Goal: Communication & Community: Answer question/provide support

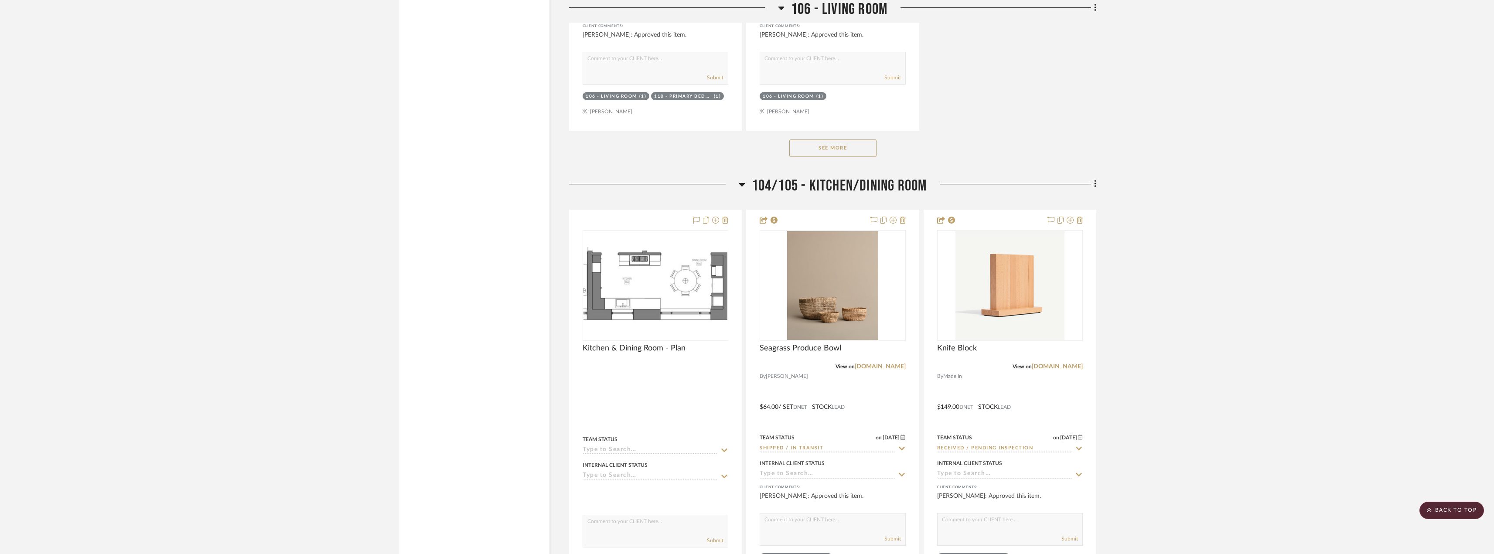
scroll to position [4752, 0]
click at [843, 146] on button "See More" at bounding box center [832, 145] width 87 height 17
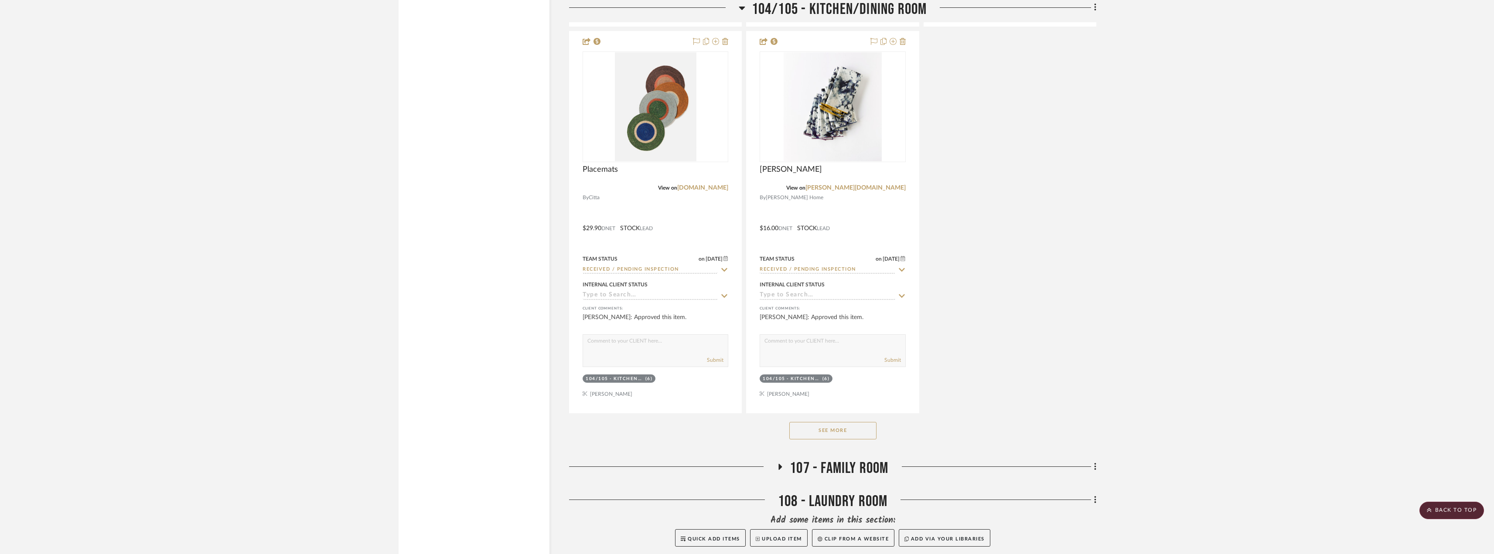
scroll to position [11161, 0]
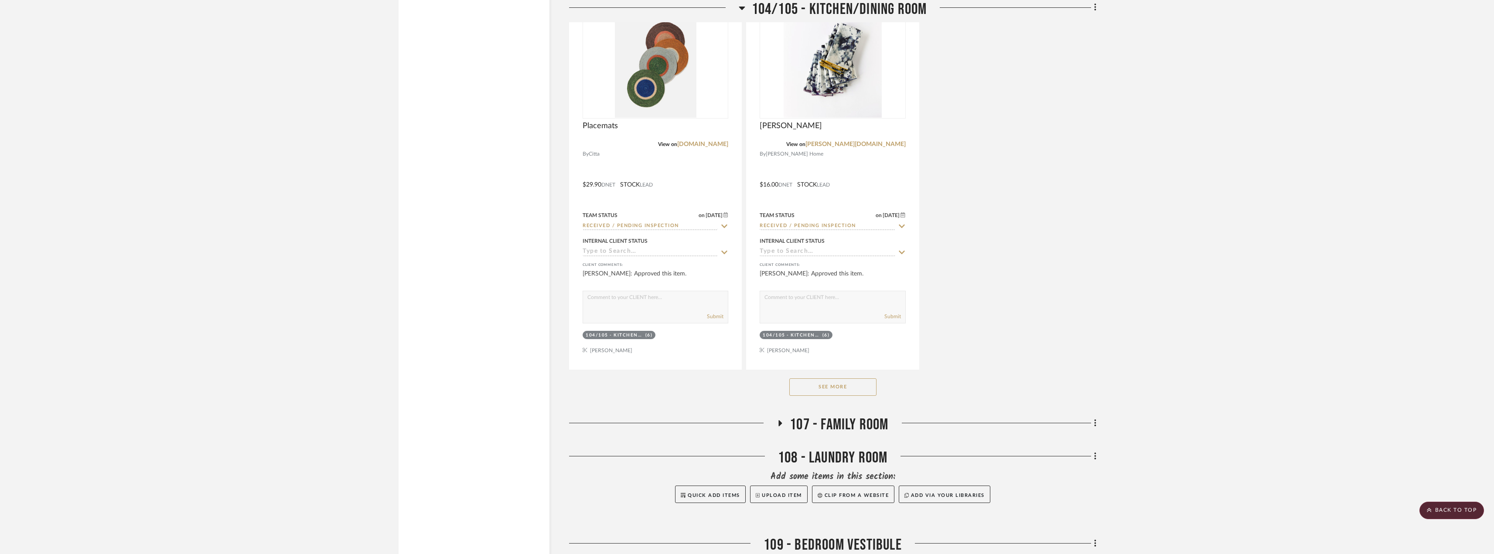
click at [861, 386] on button "See More" at bounding box center [832, 386] width 87 height 17
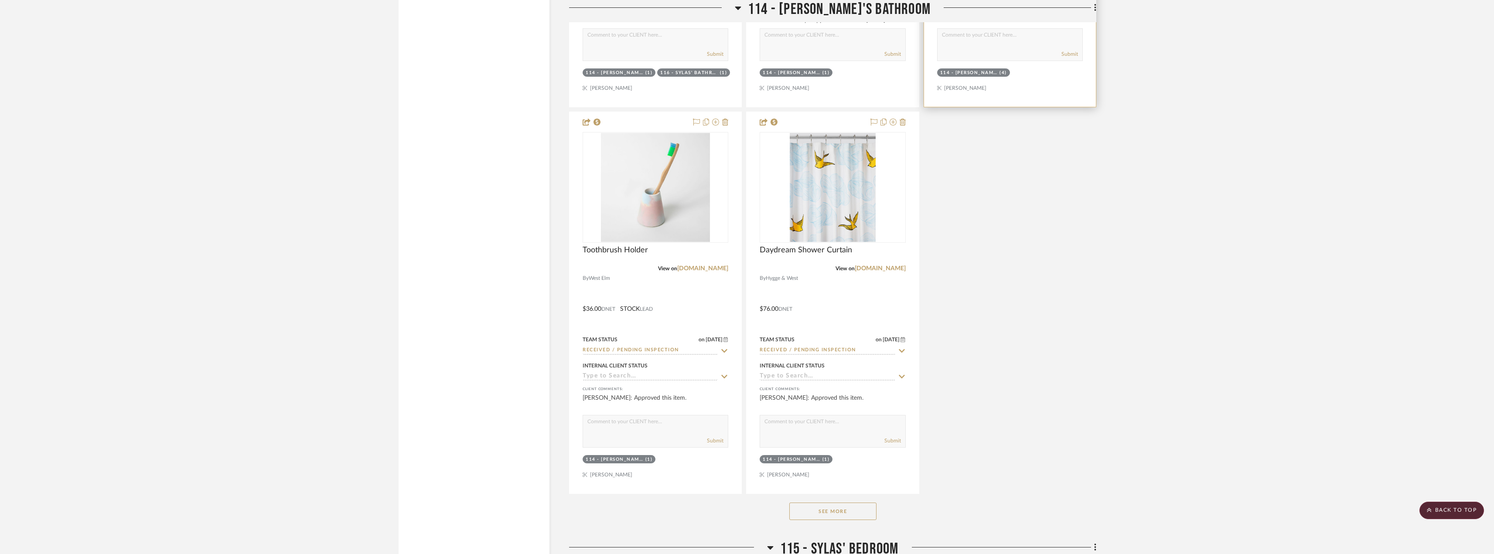
scroll to position [14649, 0]
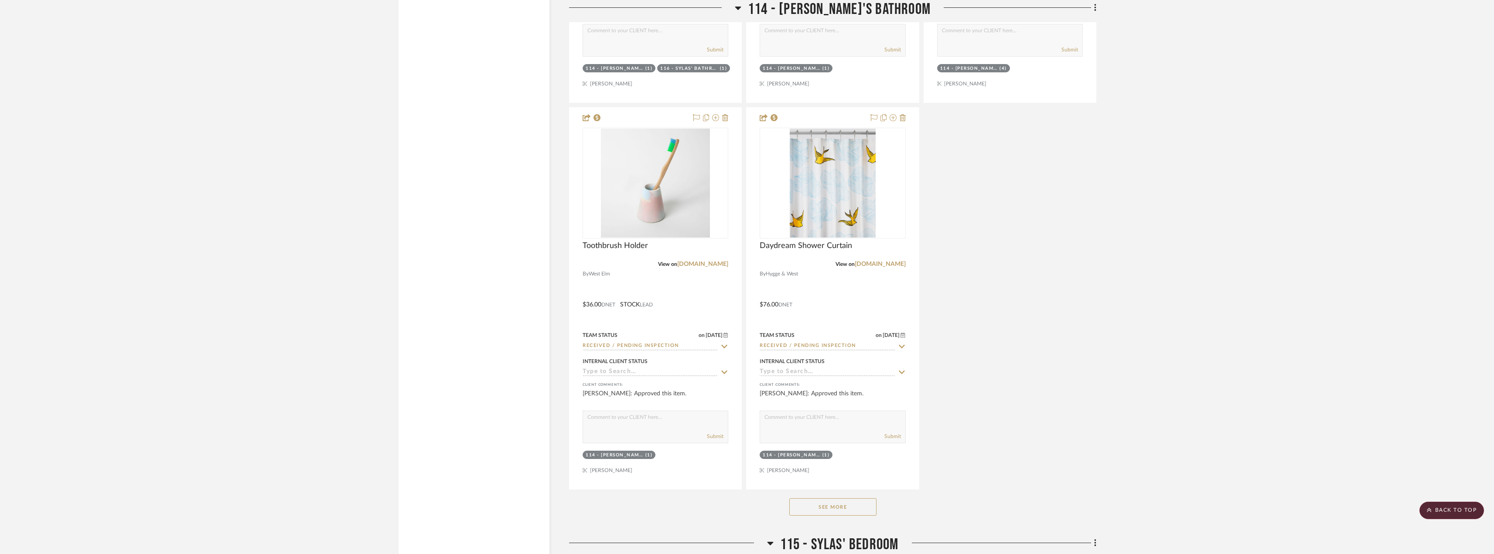
click at [843, 506] on button "See More" at bounding box center [832, 506] width 87 height 17
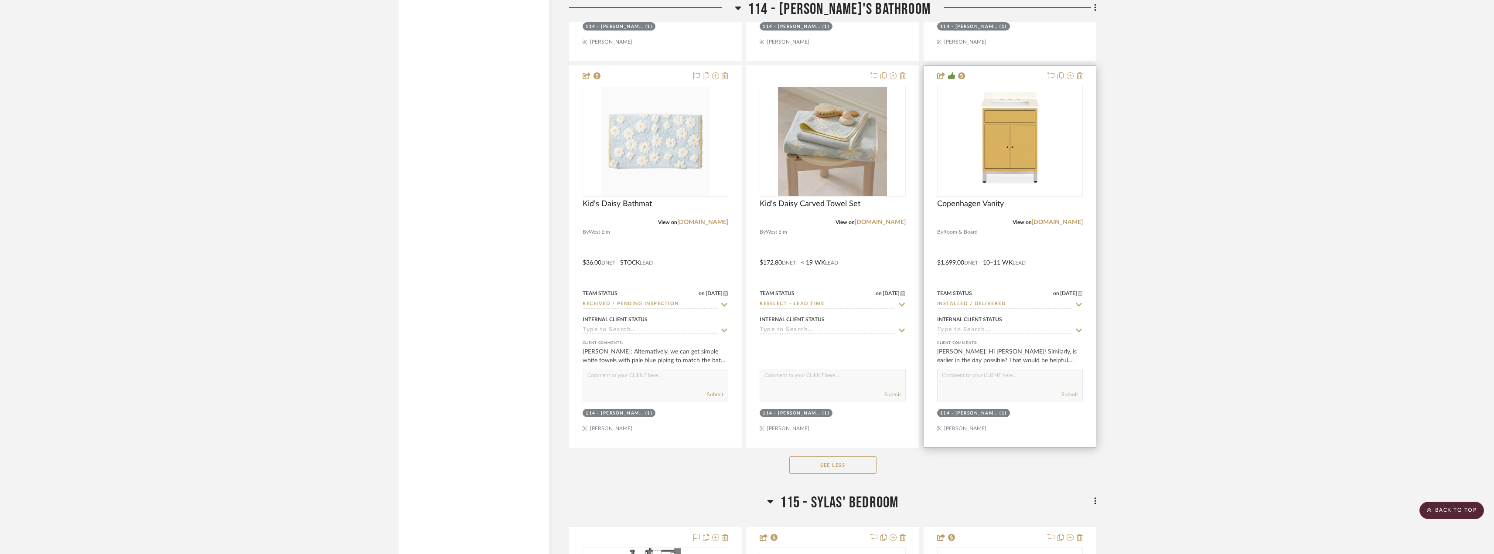
scroll to position [15085, 0]
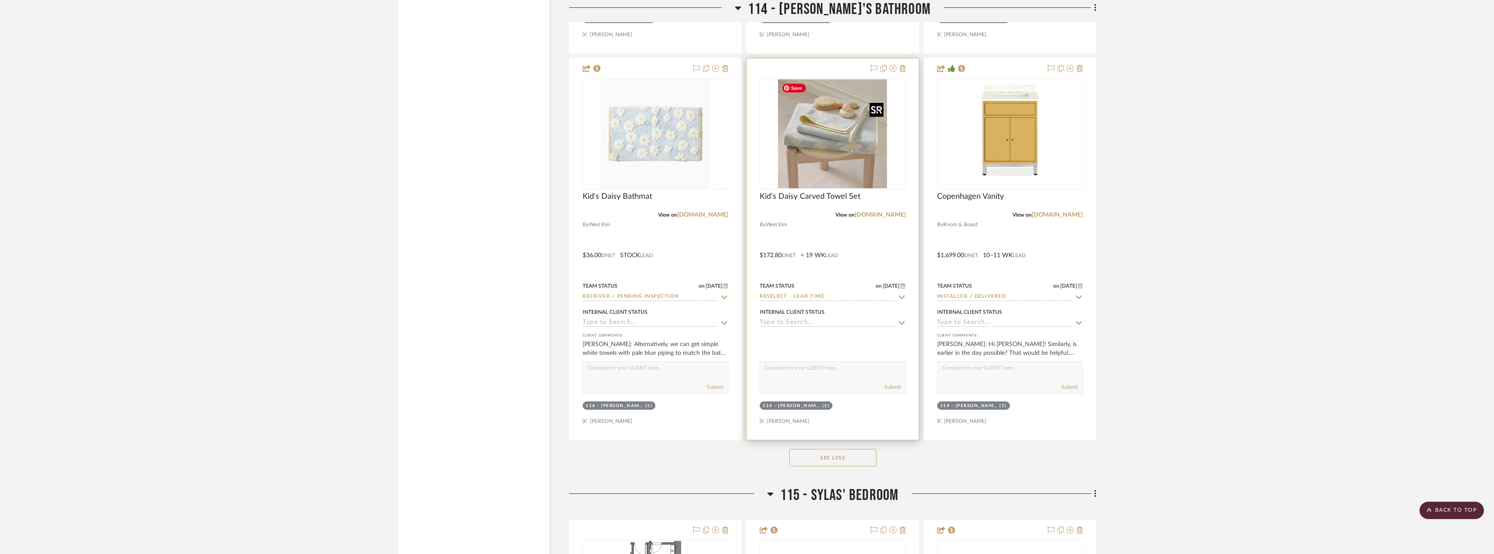
click at [829, 135] on img "0" at bounding box center [832, 133] width 109 height 109
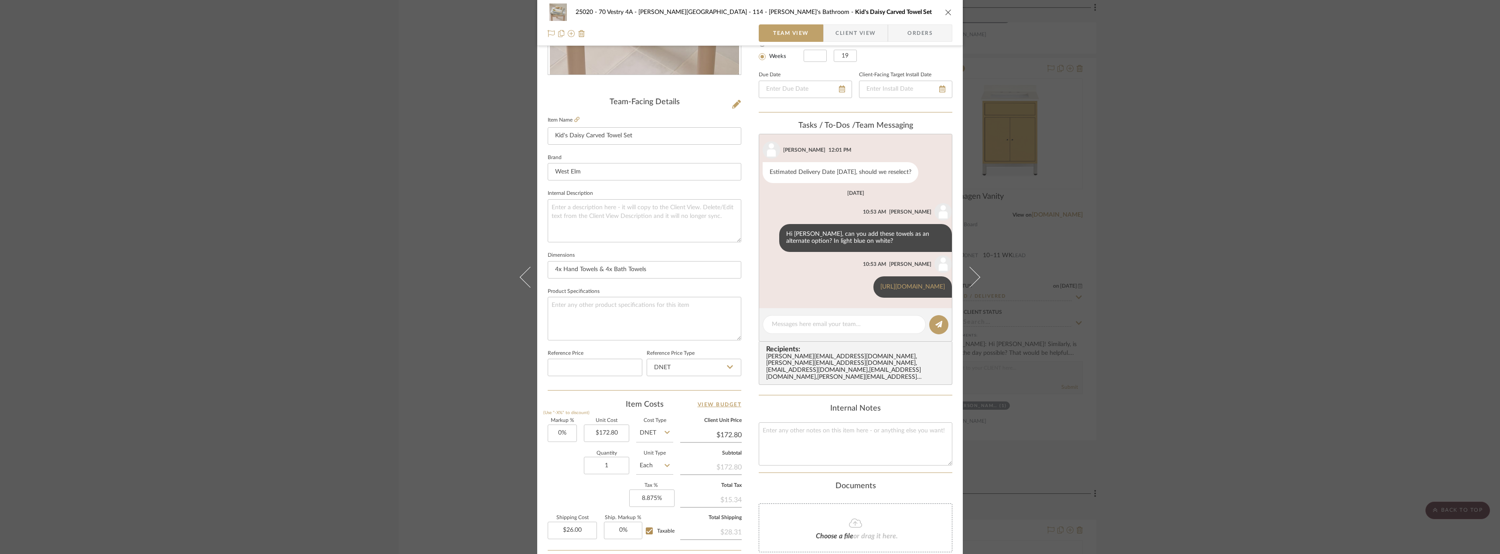
scroll to position [0, 0]
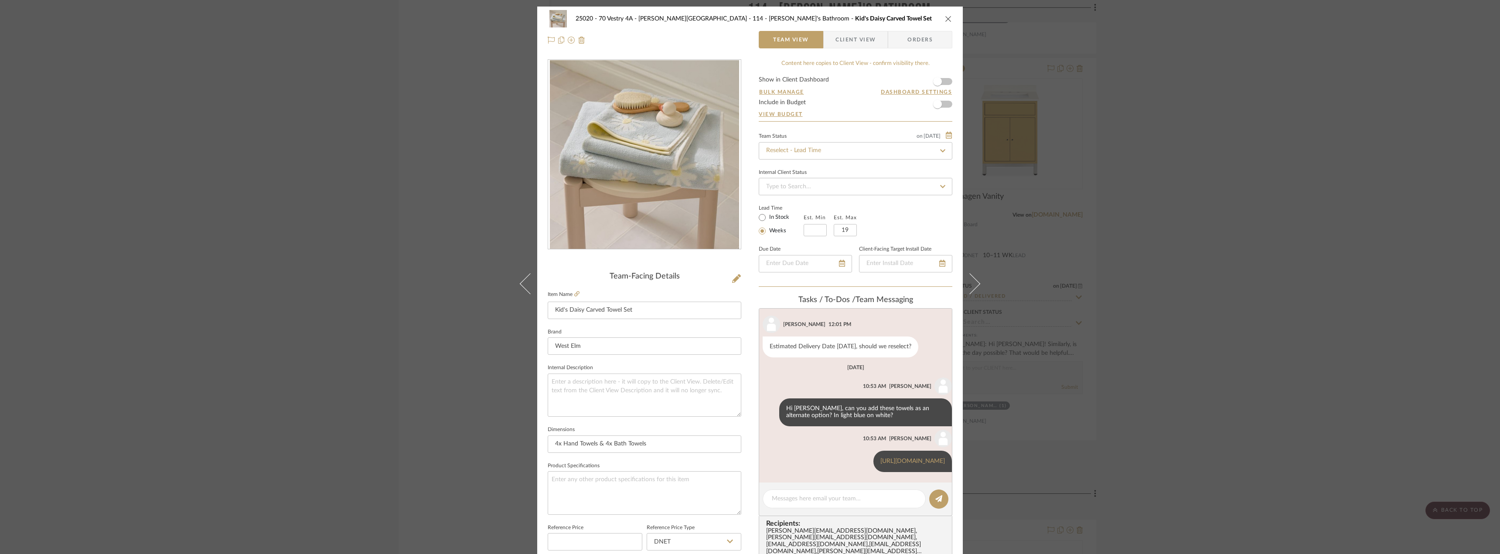
click at [1212, 239] on div "25020 - 70 Vestry 4A - Grant-Stanleigh 114 - Vivian's Bathroom Kid's Daisy Carv…" at bounding box center [750, 277] width 1500 height 554
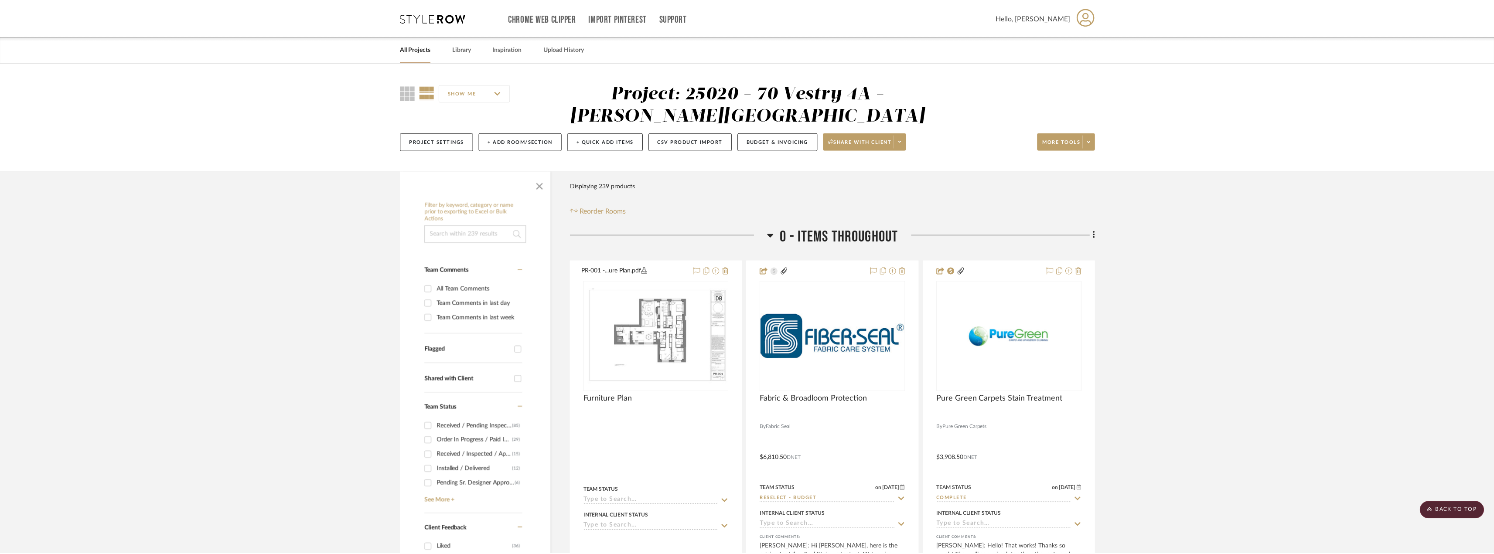
scroll to position [15085, 0]
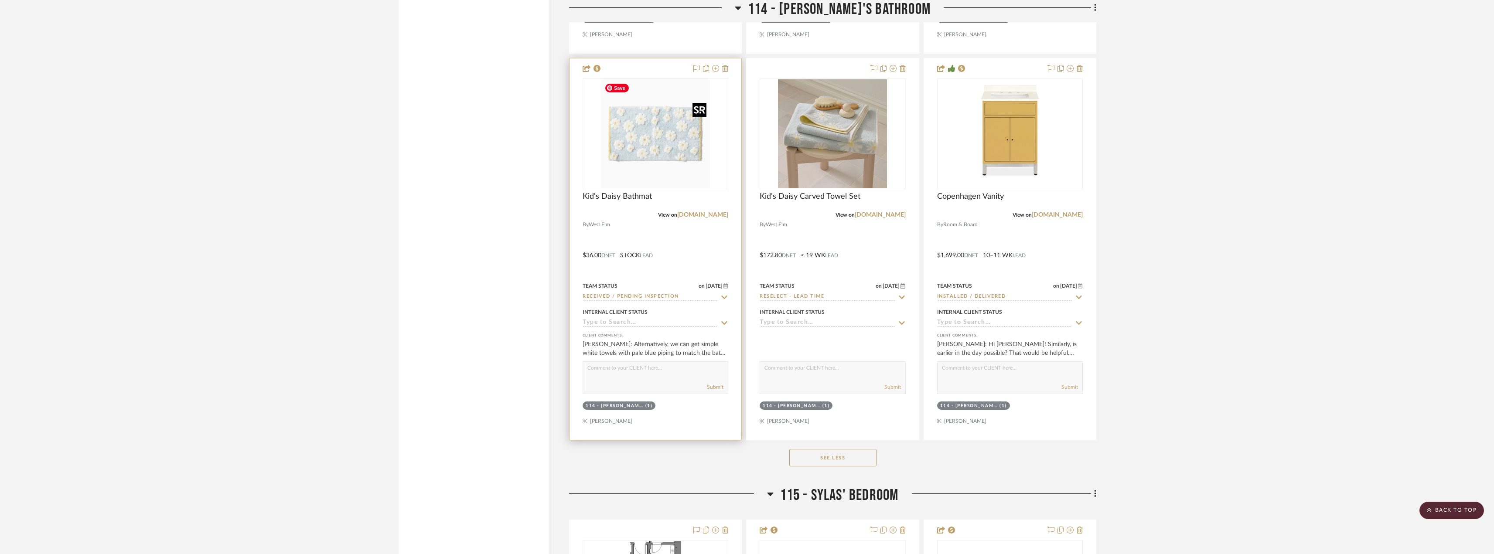
click at [707, 177] on img "0" at bounding box center [655, 133] width 109 height 109
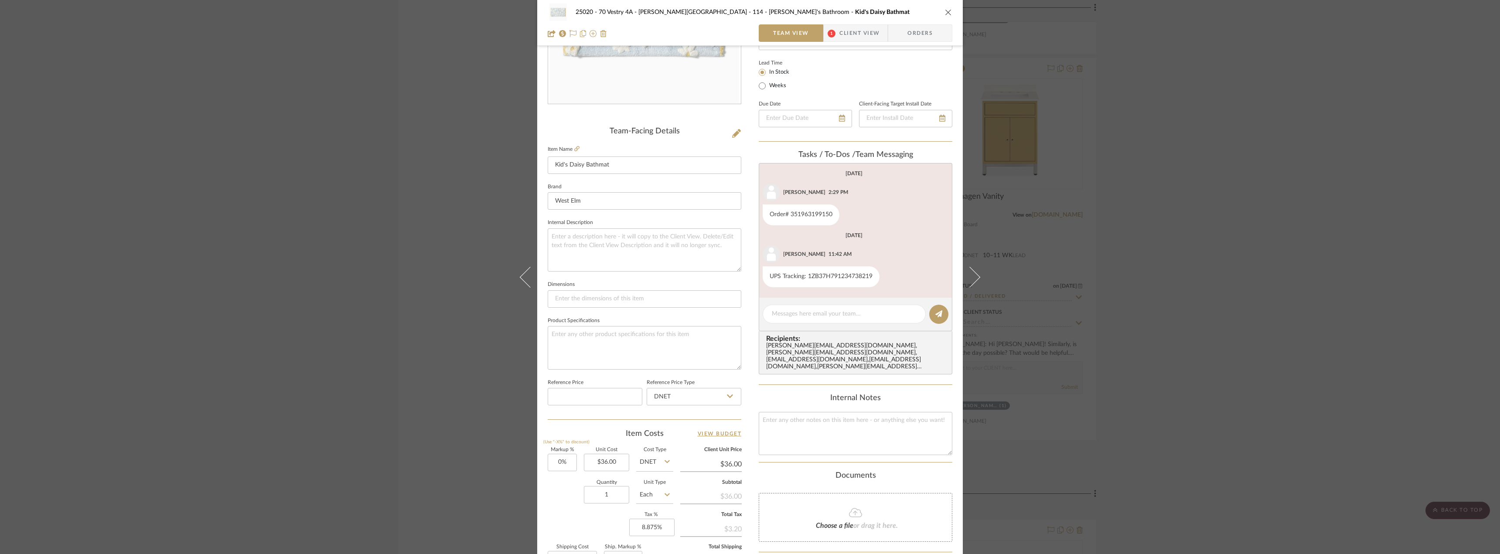
scroll to position [83, 0]
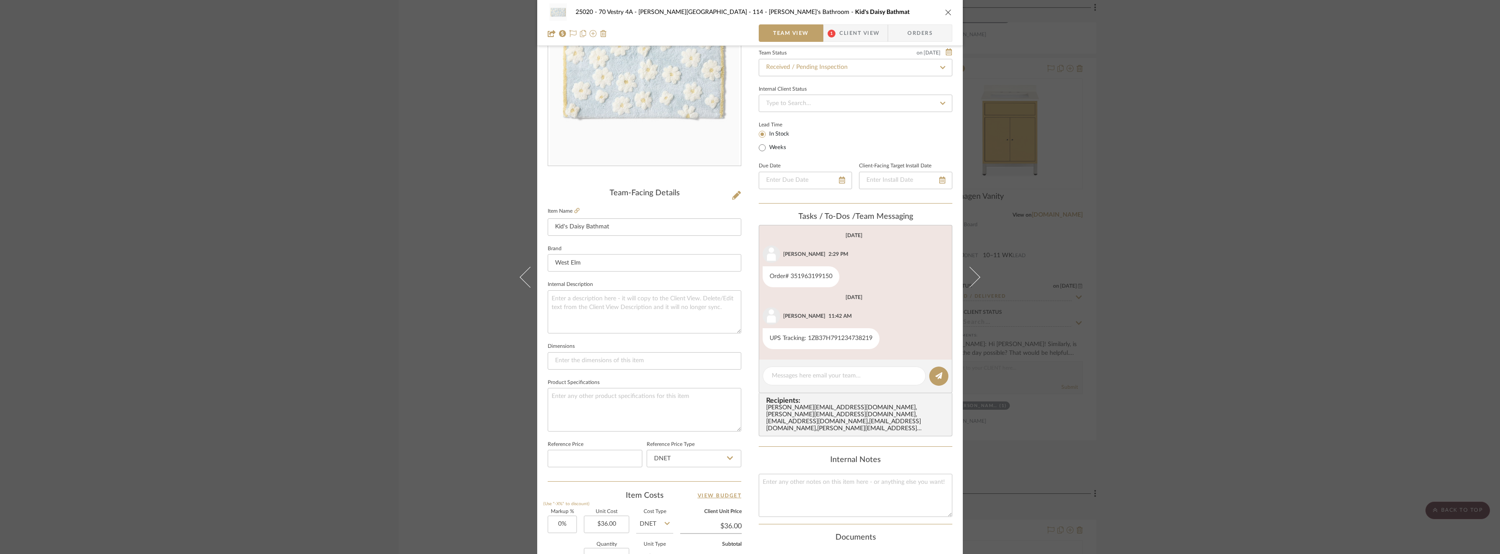
click at [861, 39] on span "Client View" at bounding box center [859, 32] width 40 height 17
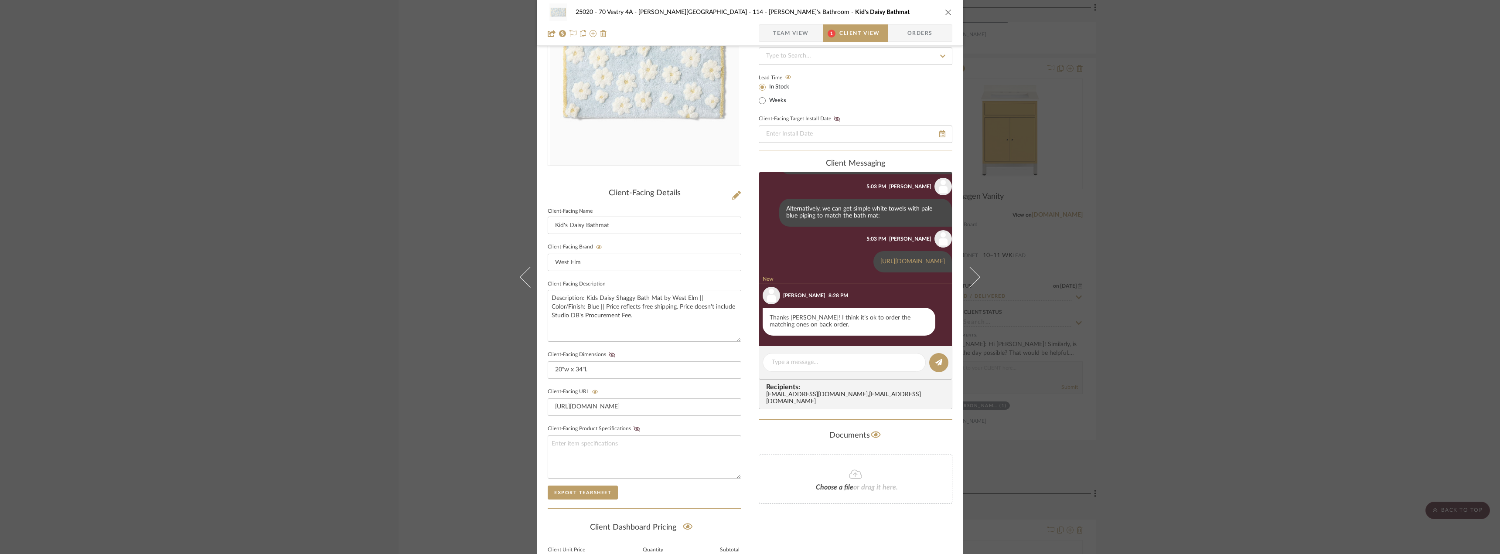
scroll to position [248, 0]
click at [1189, 266] on div "25020 - 70 Vestry 4A - Grant-Stanleigh 114 - Vivian's Bathroom Kid's Daisy Bath…" at bounding box center [750, 277] width 1500 height 554
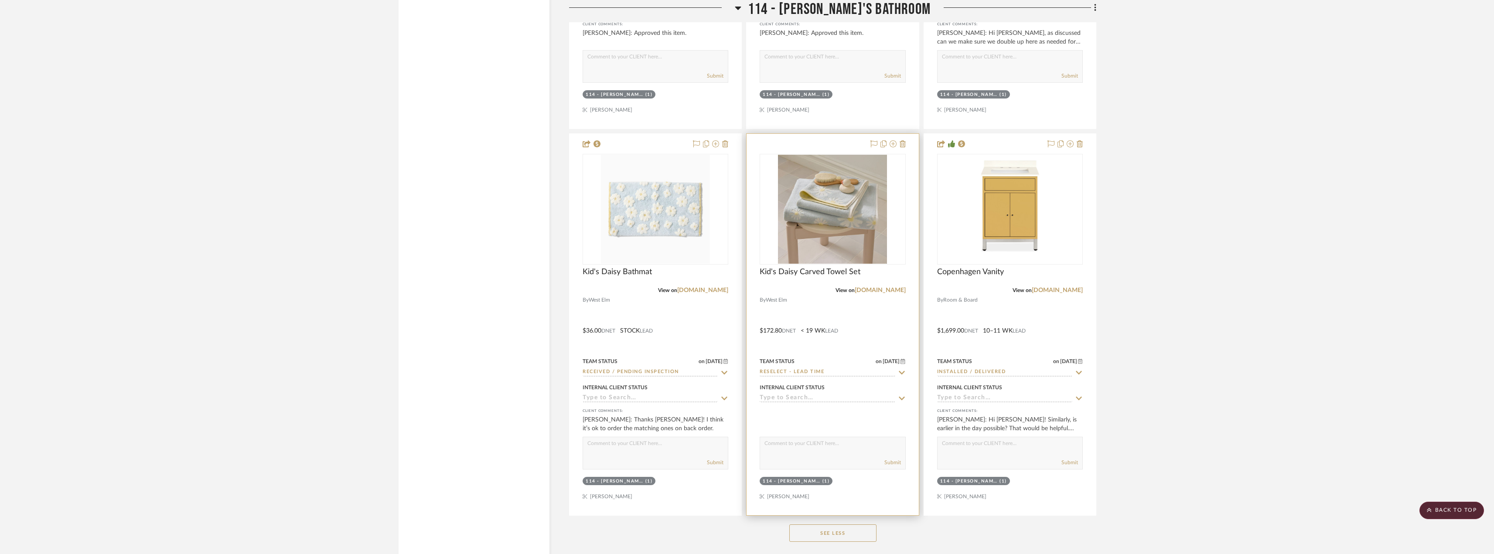
scroll to position [14955, 0]
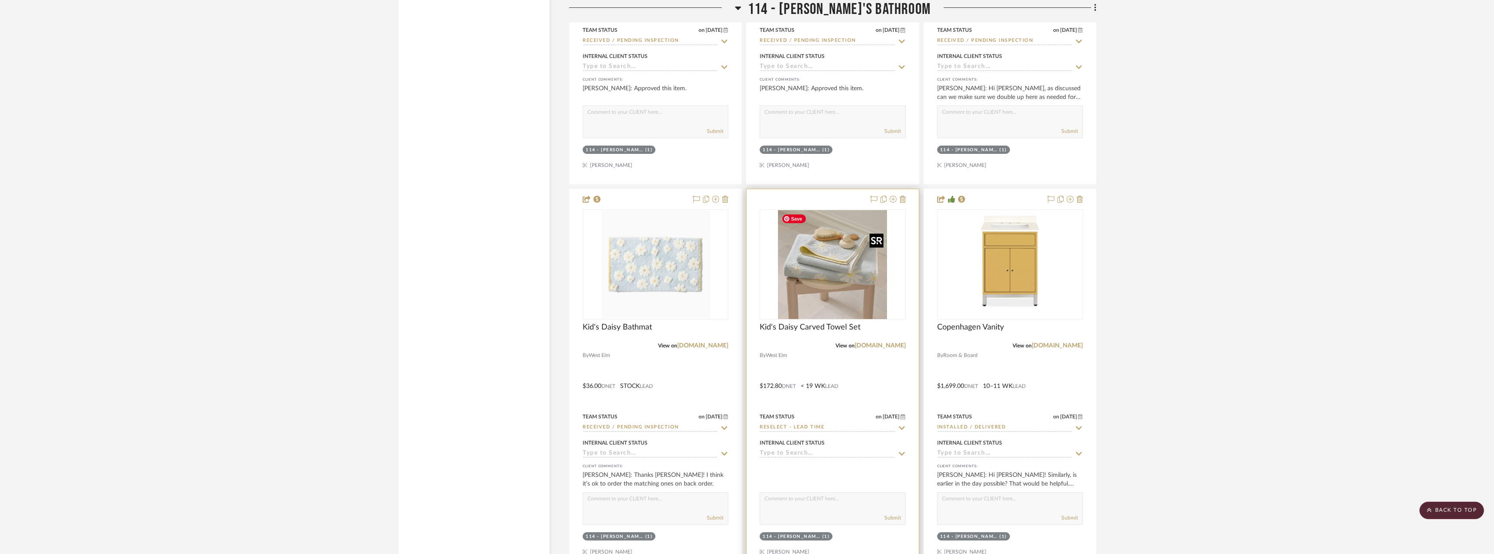
click at [846, 300] on img "0" at bounding box center [832, 264] width 109 height 109
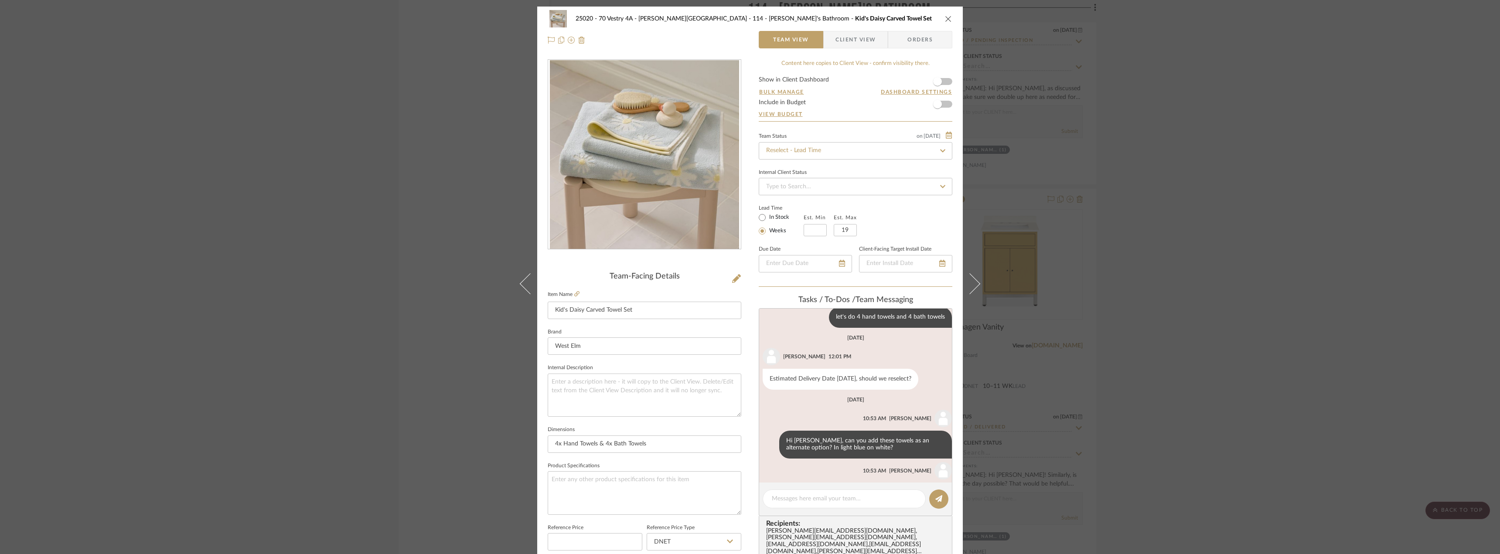
scroll to position [82, 0]
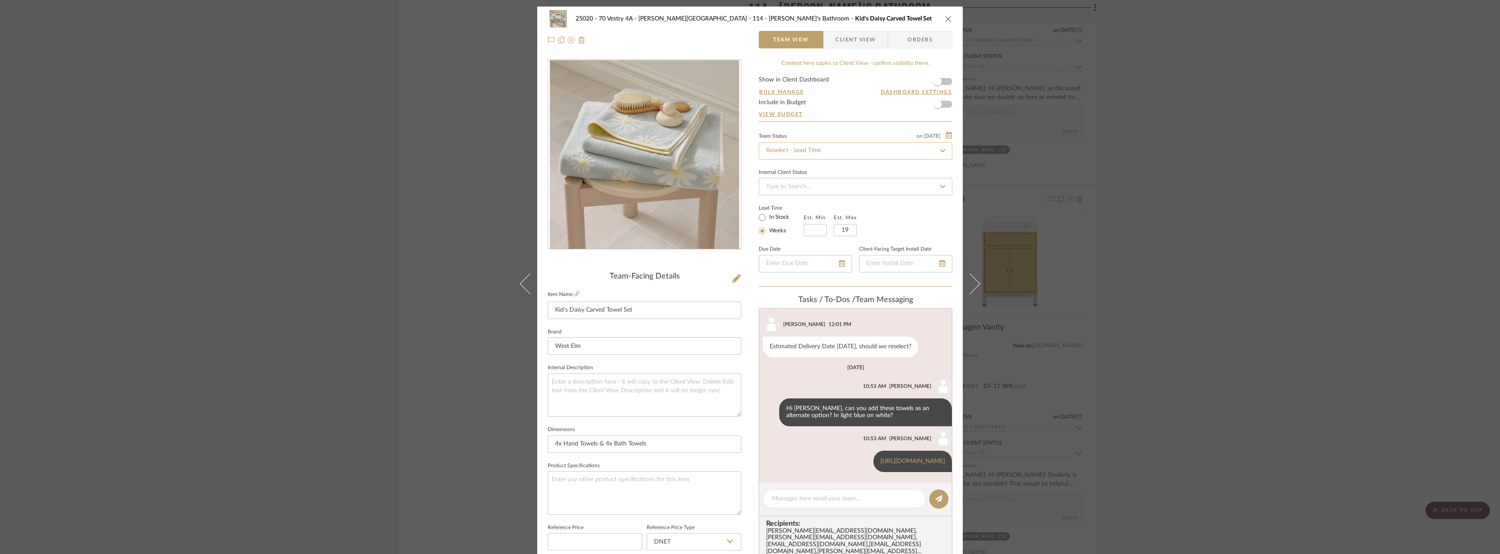
click at [813, 151] on input "Reselect - Lead Time" at bounding box center [856, 150] width 194 height 17
type input "QUOTE"
click at [798, 175] on span "Quote Needed" at bounding box center [785, 174] width 40 height 6
type input "9/25/2025"
type input "Quote Needed"
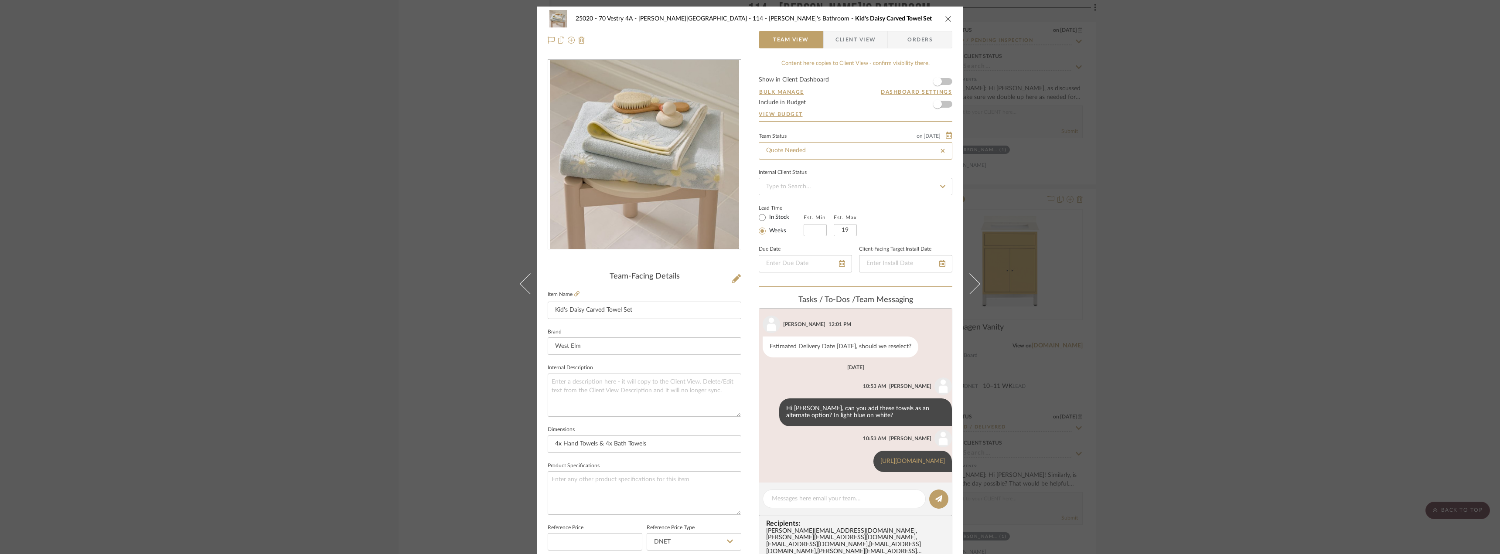
type input "9/25/2025"
type input "Quote Needed"
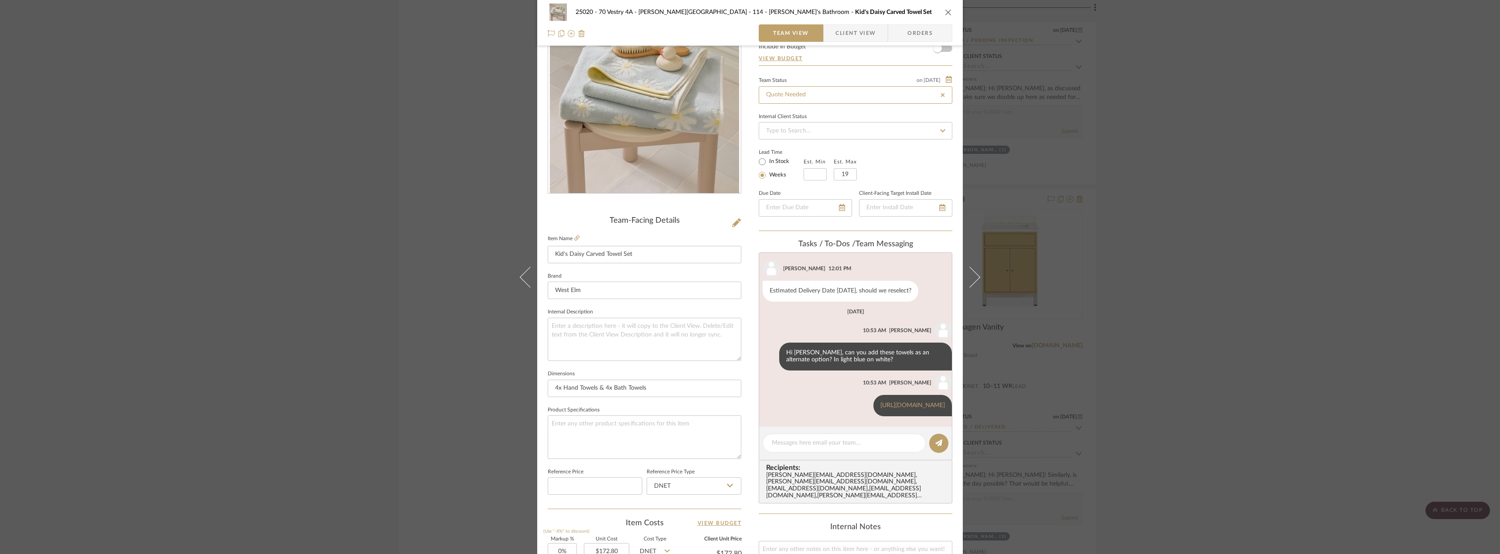
scroll to position [131, 0]
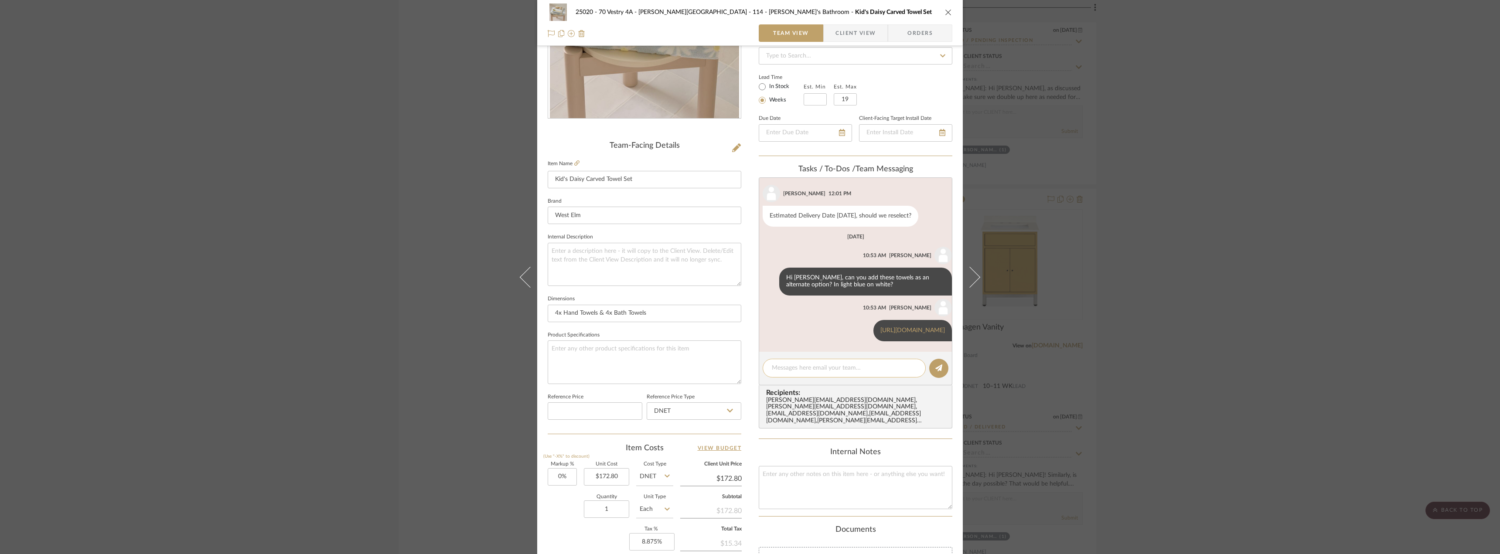
click at [796, 371] on textarea at bounding box center [844, 368] width 145 height 9
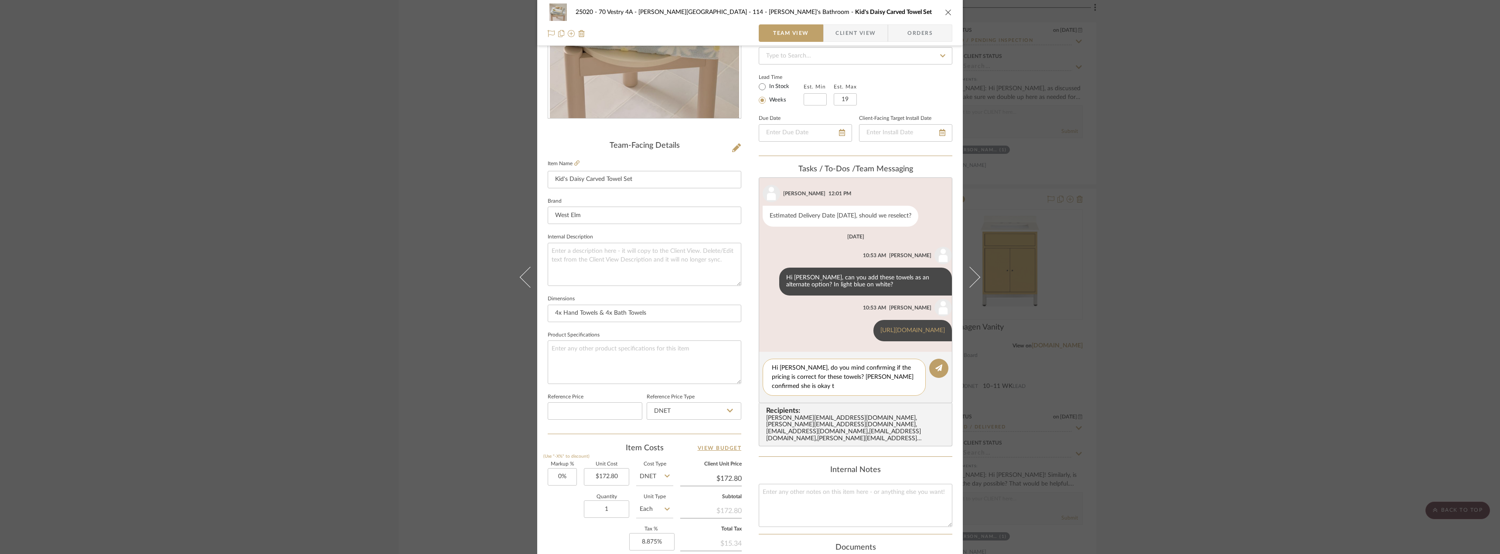
scroll to position [0, 0]
type textarea "Hi Anela, do you mind confirming if the pricing is correct for these towels? Em…"
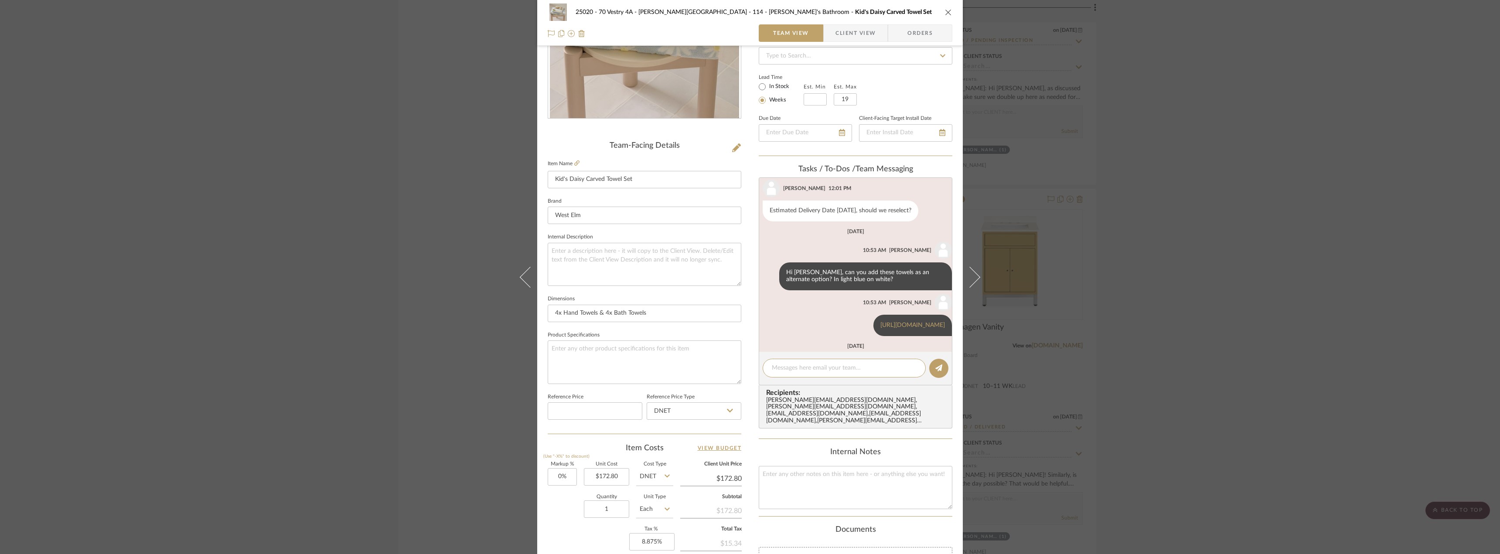
scroll to position [27, 0]
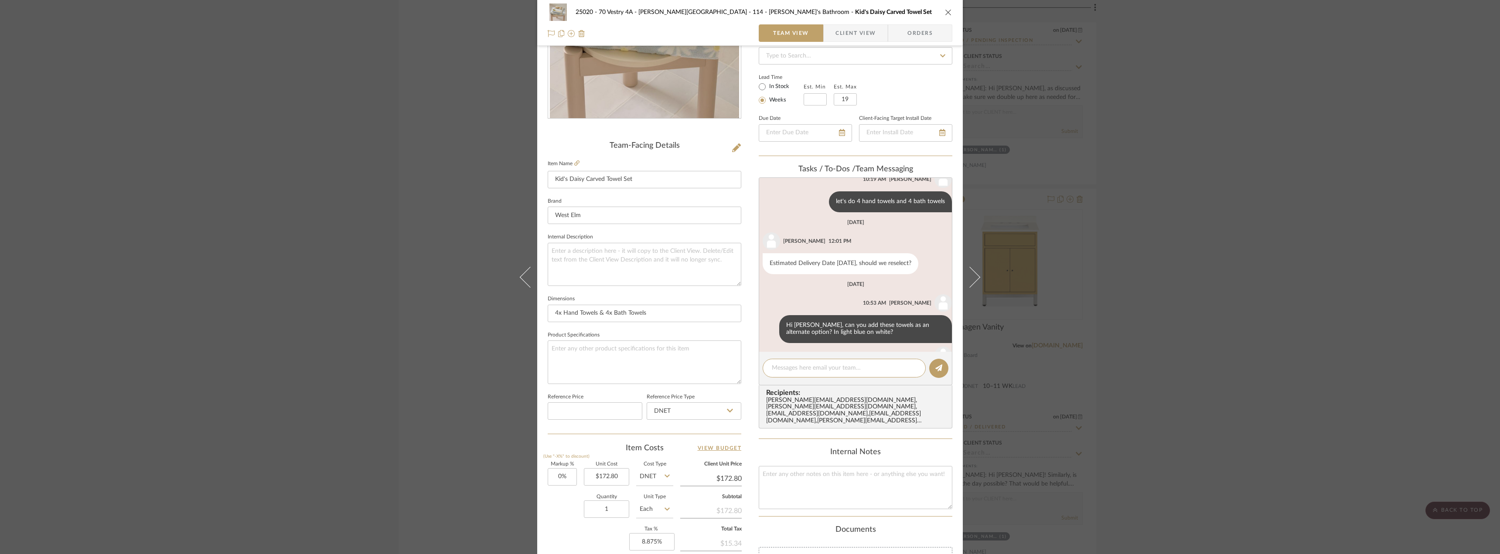
click at [1284, 190] on div "25020 - 70 Vestry 4A - Grant-Stanleigh 114 - Vivian's Bathroom Kid's Daisy Carv…" at bounding box center [750, 277] width 1500 height 554
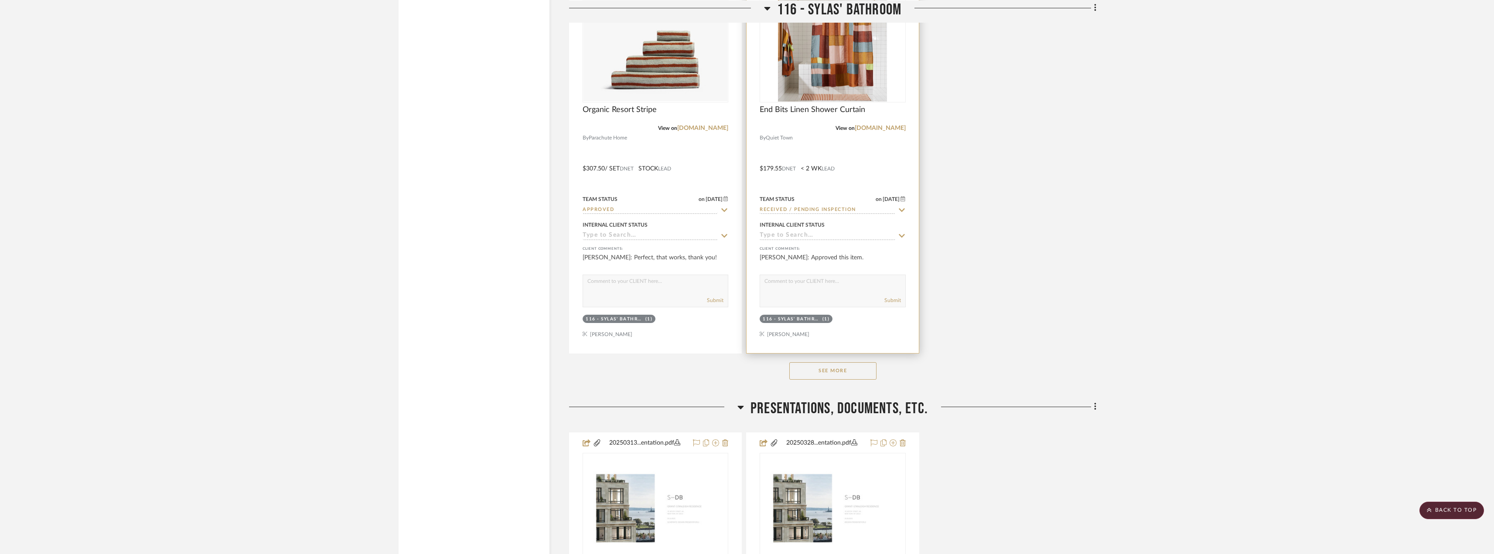
scroll to position [17527, 0]
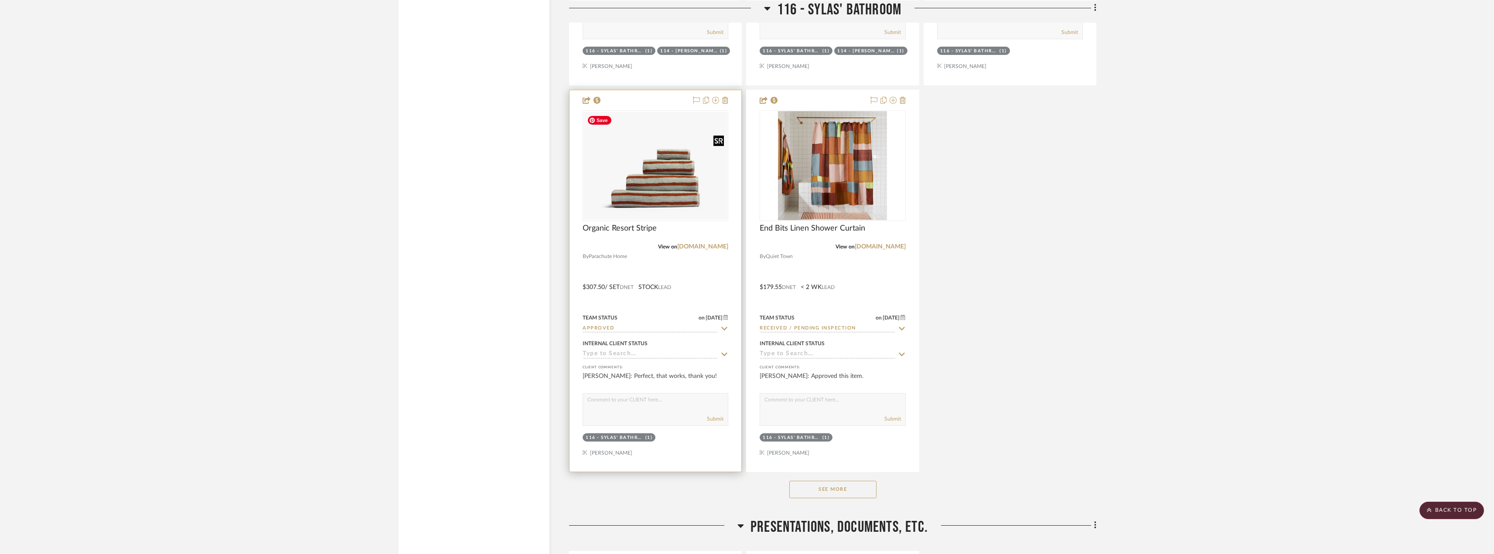
click at [651, 172] on img "0" at bounding box center [655, 166] width 144 height 108
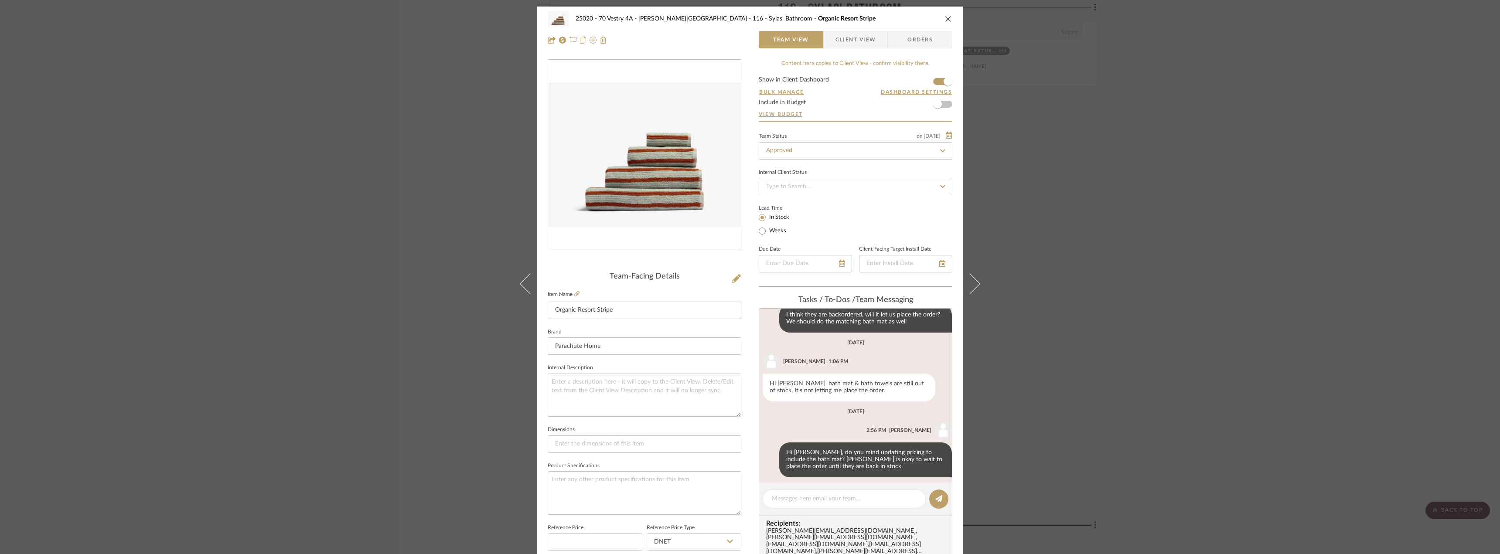
scroll to position [164, 0]
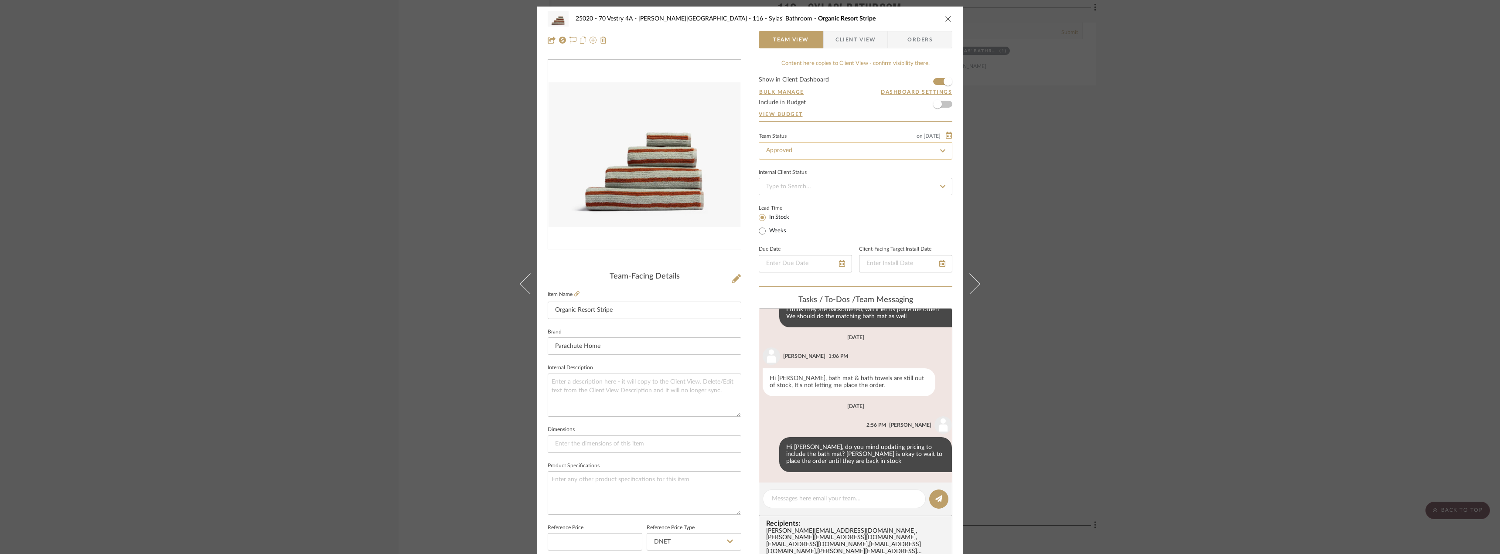
click at [806, 146] on input "Approved" at bounding box center [856, 150] width 194 height 17
type input "Approved"
click at [792, 500] on textarea at bounding box center [844, 498] width 145 height 9
type textarea "Hi Anela, actually do you mind adding the bath mat as a separate tile?"
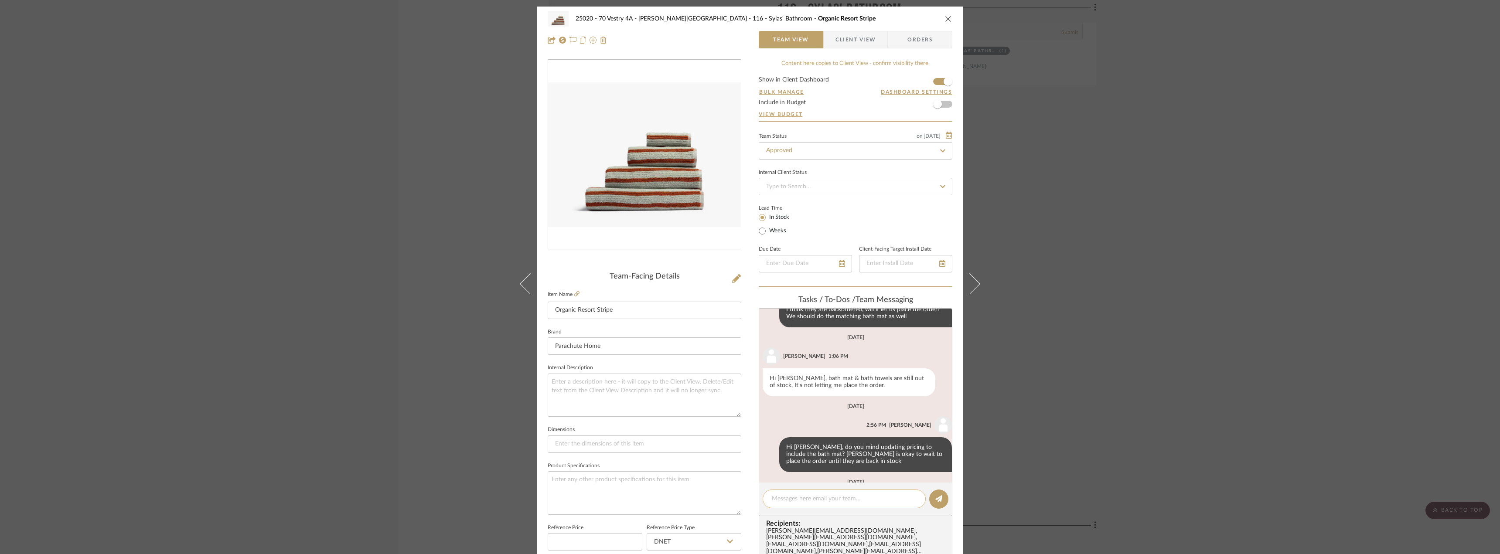
scroll to position [233, 0]
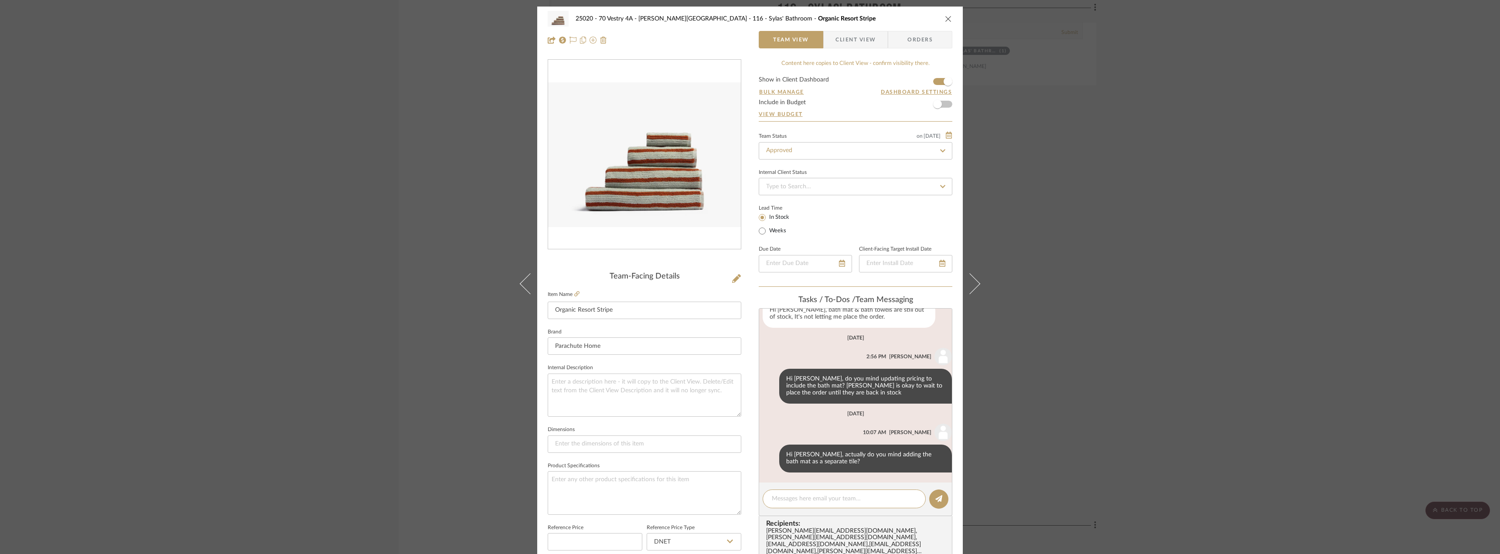
click at [1044, 354] on div "25020 - 70 Vestry 4A - Grant-Stanleigh 116 - Sylas' Bathroom Organic Resort Str…" at bounding box center [750, 277] width 1500 height 554
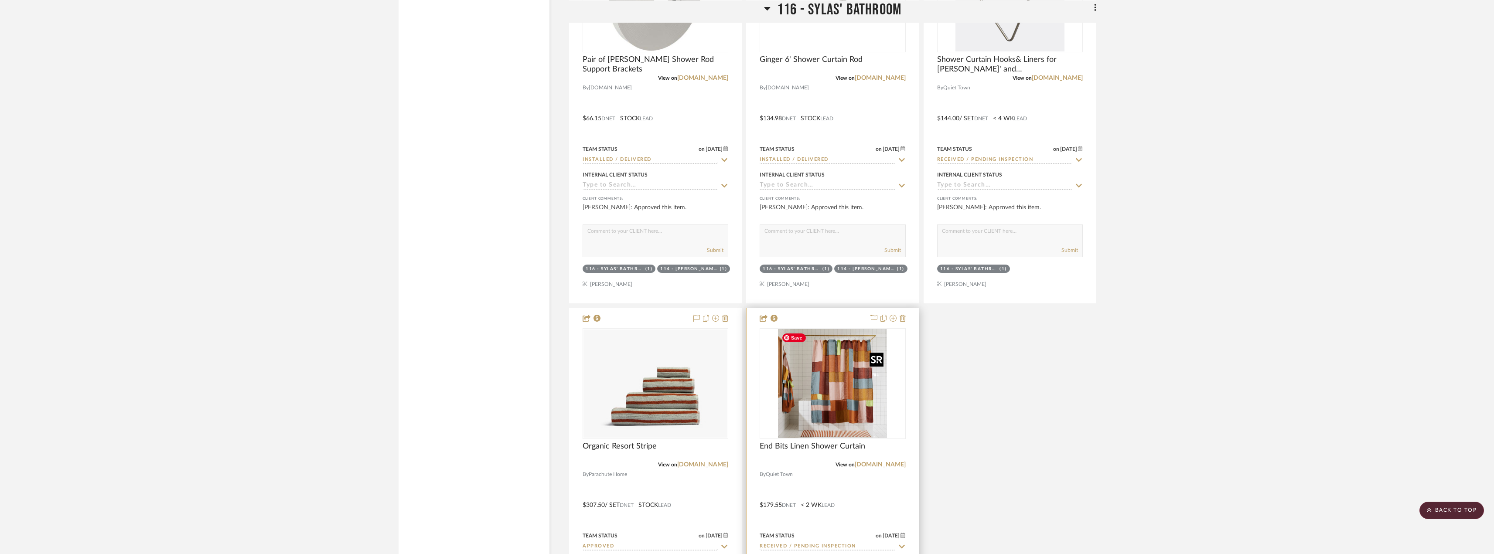
scroll to position [17527, 0]
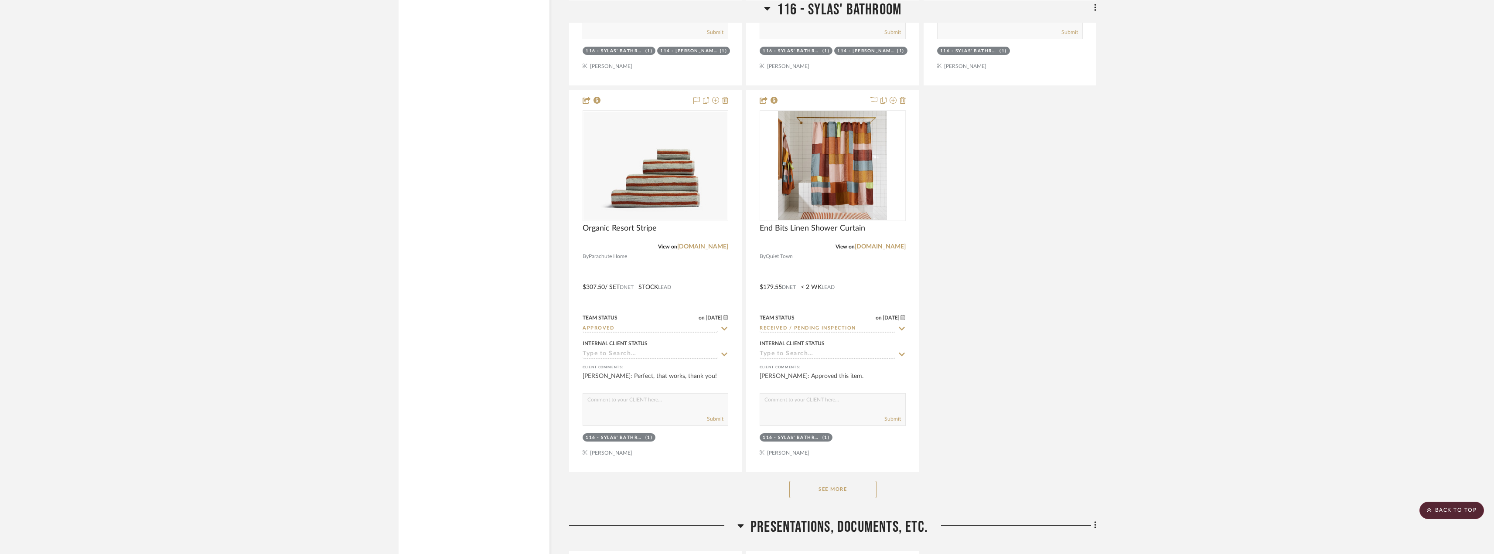
click at [832, 489] on button "See More" at bounding box center [832, 489] width 87 height 17
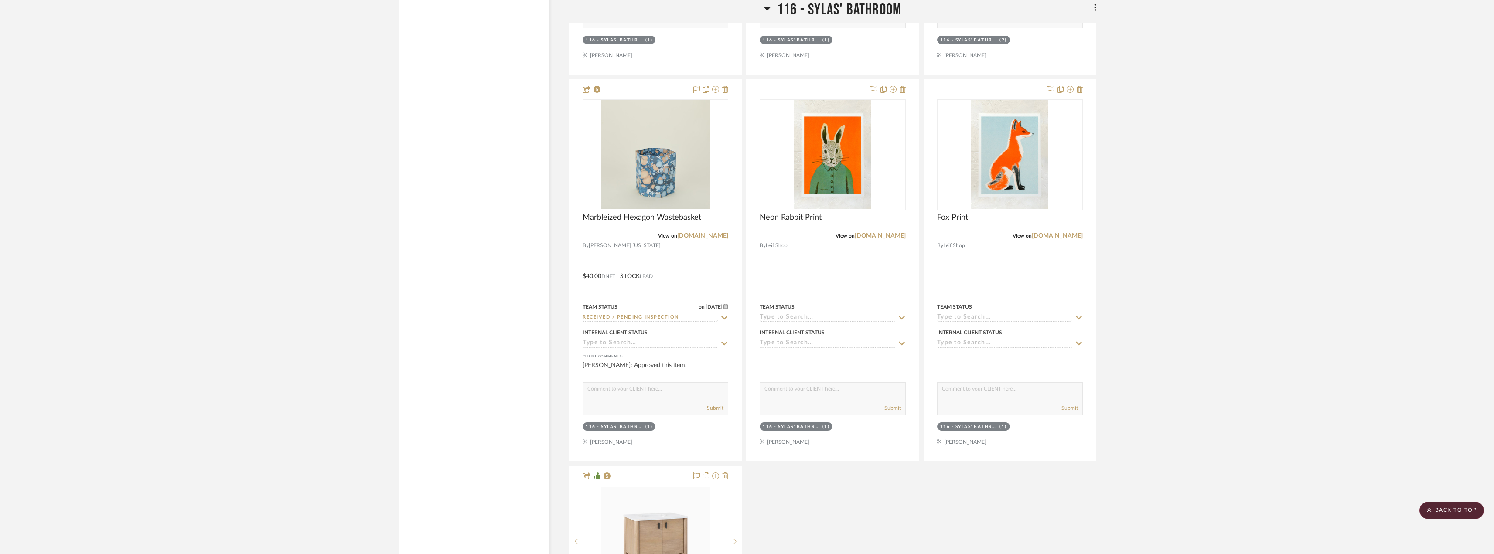
scroll to position [18312, 0]
click at [894, 235] on link "leifshop.com" at bounding box center [880, 235] width 51 height 6
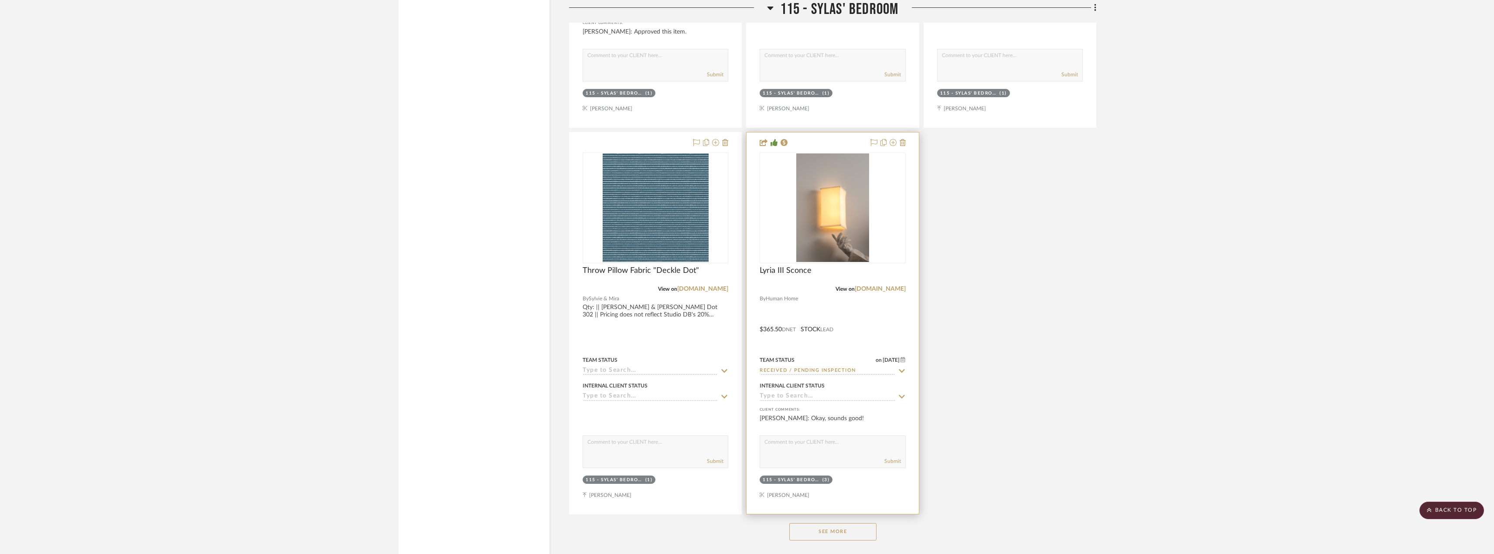
scroll to position [16350, 0]
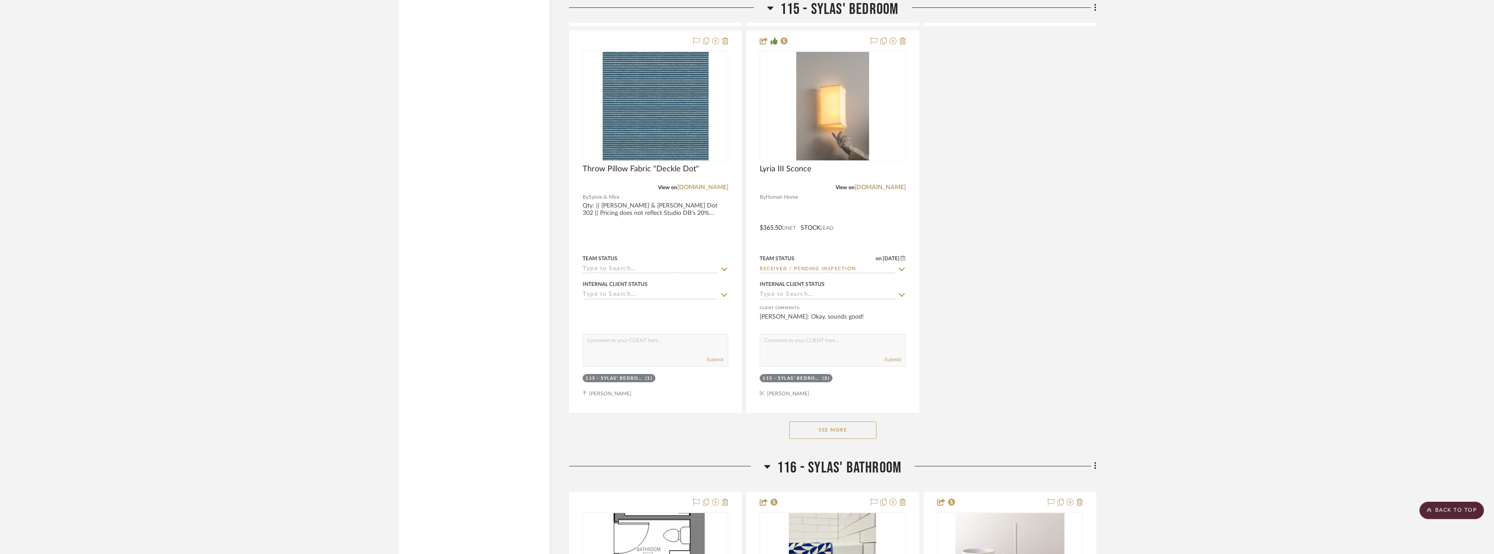
click at [823, 423] on button "See More" at bounding box center [832, 430] width 87 height 17
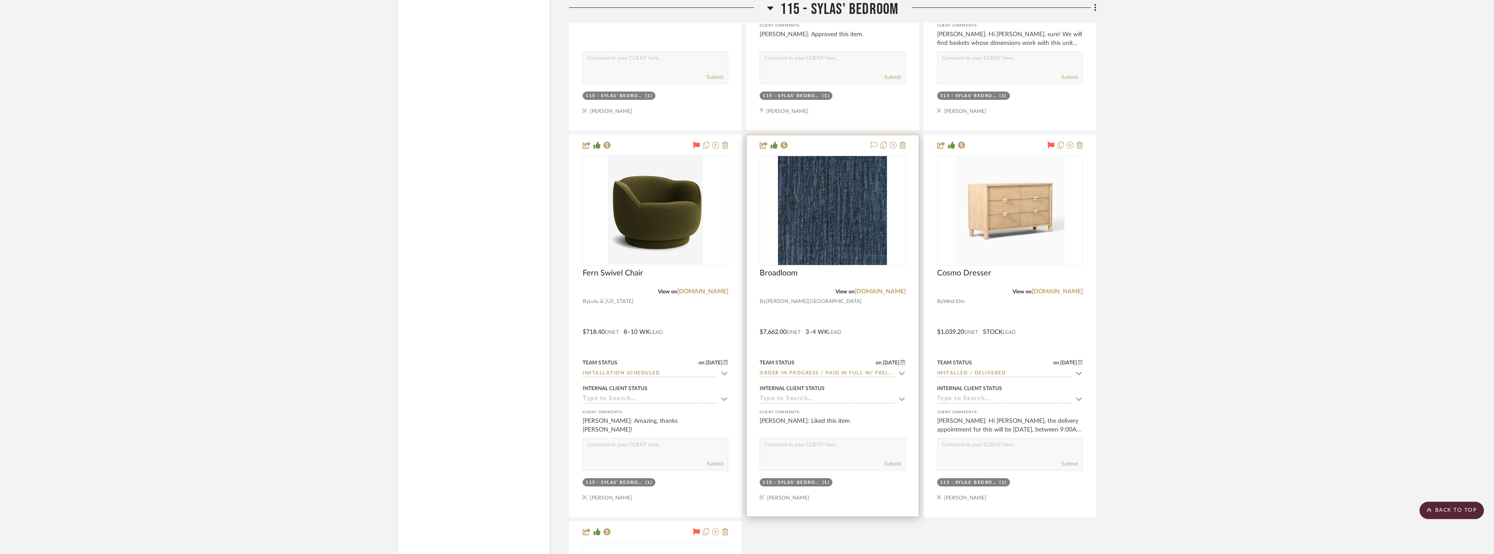
scroll to position [17440, 0]
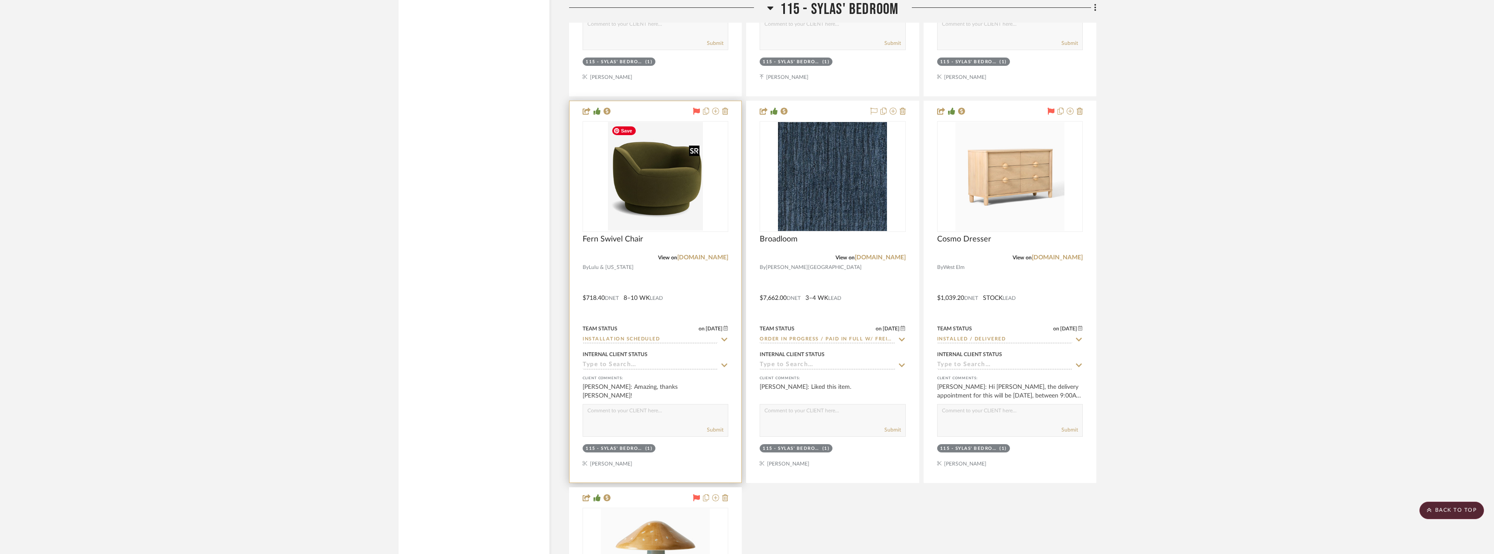
click at [0, 0] on img at bounding box center [0, 0] width 0 height 0
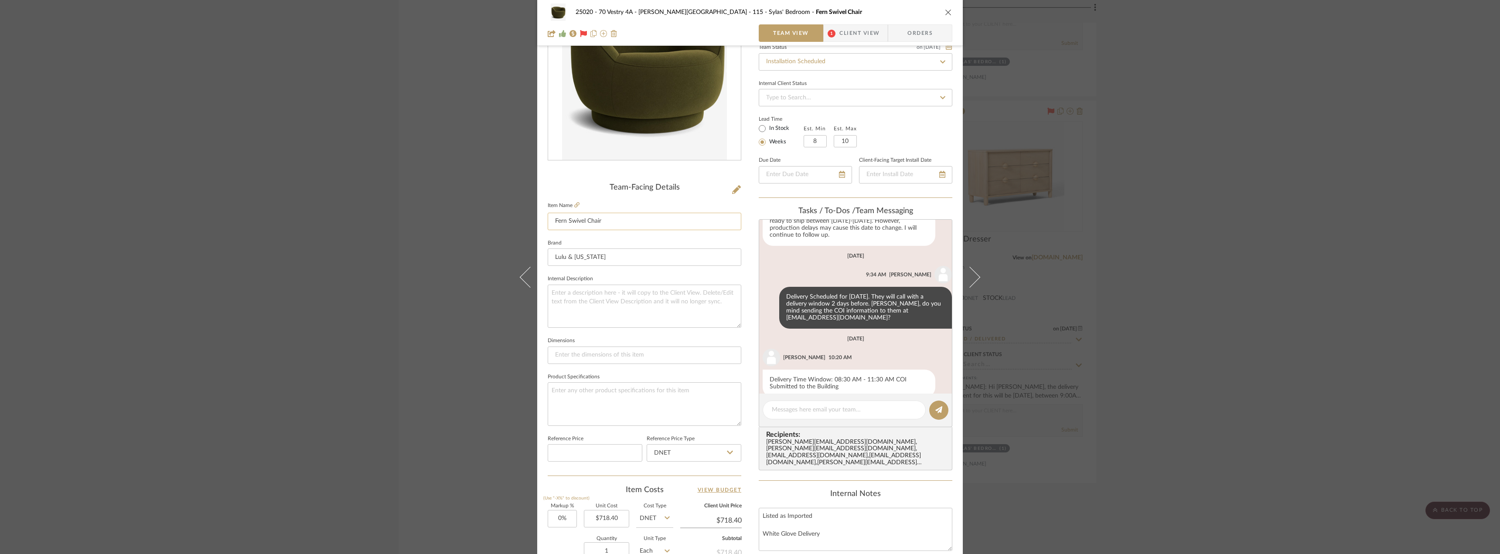
scroll to position [262, 0]
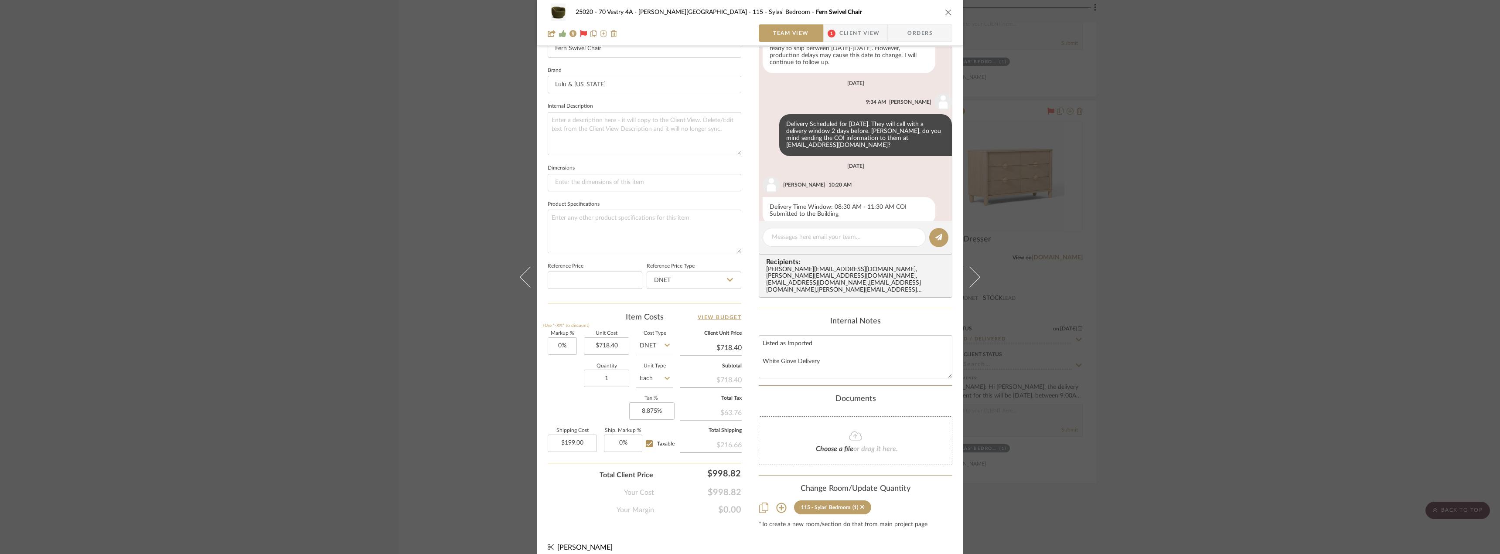
click at [844, 25] on span "Client View" at bounding box center [859, 32] width 40 height 17
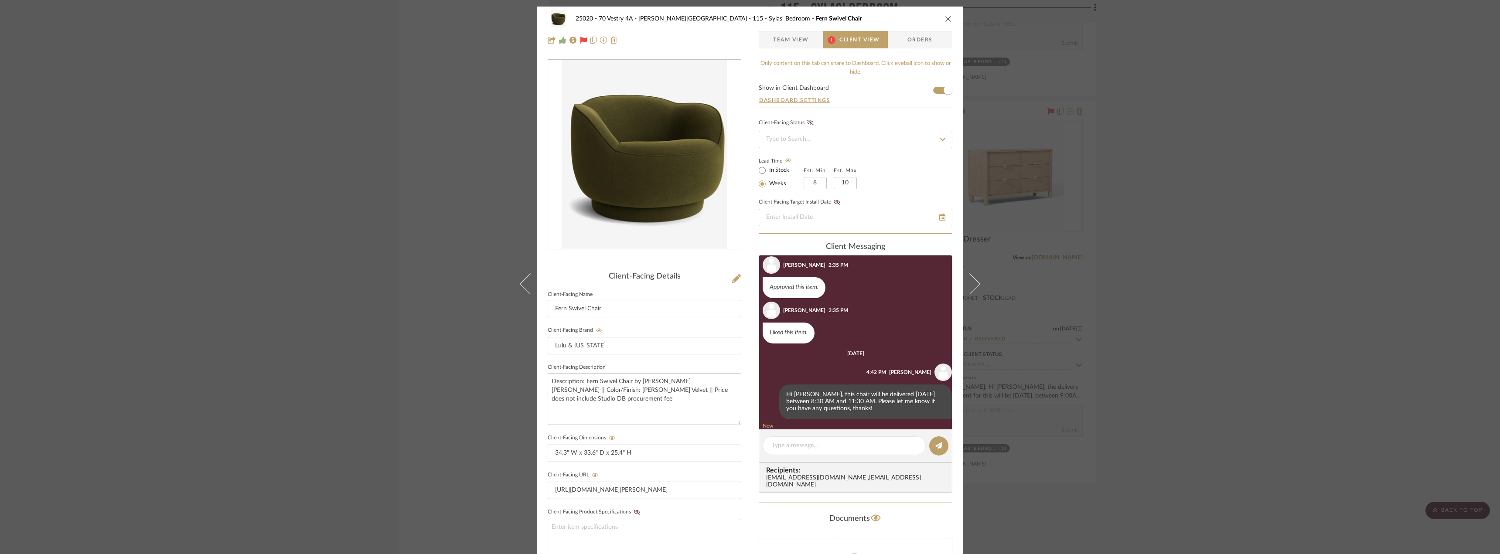
scroll to position [0, 0]
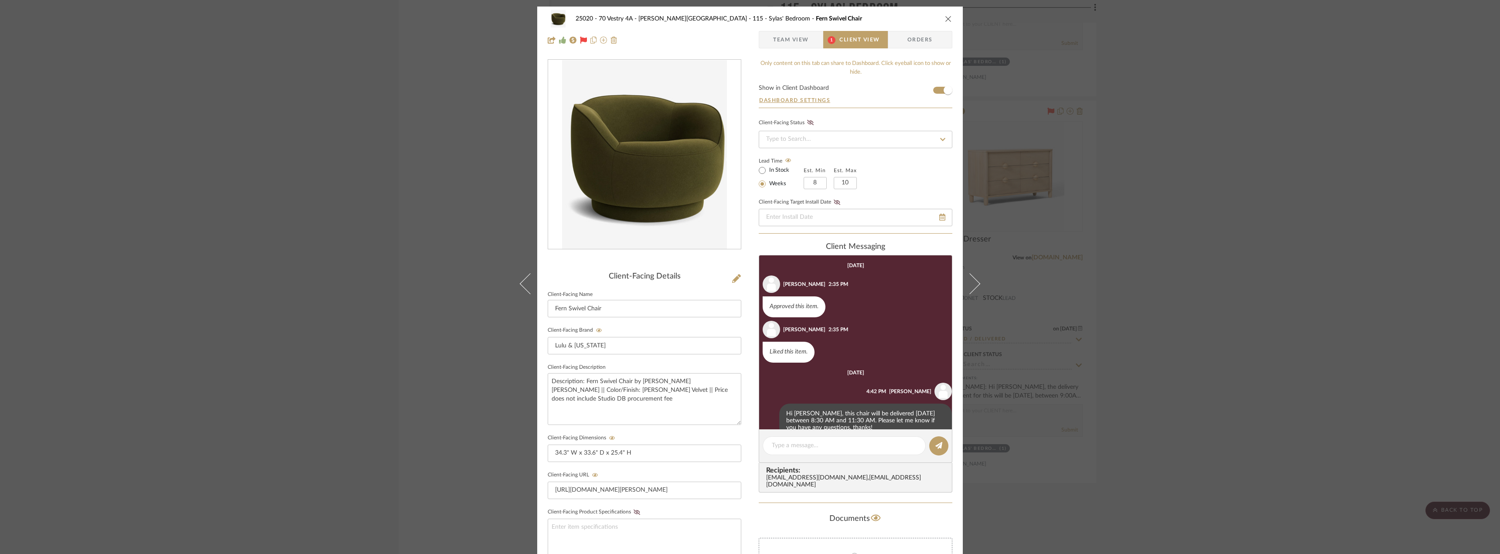
drag, startPoint x: 209, startPoint y: 157, endPoint x: 102, endPoint y: 15, distance: 178.7
click at [209, 157] on div "25020 - 70 Vestry 4A - Grant-Stanleigh 115 - Sylas' Bedroom Fern Swivel Chair T…" at bounding box center [750, 277] width 1500 height 554
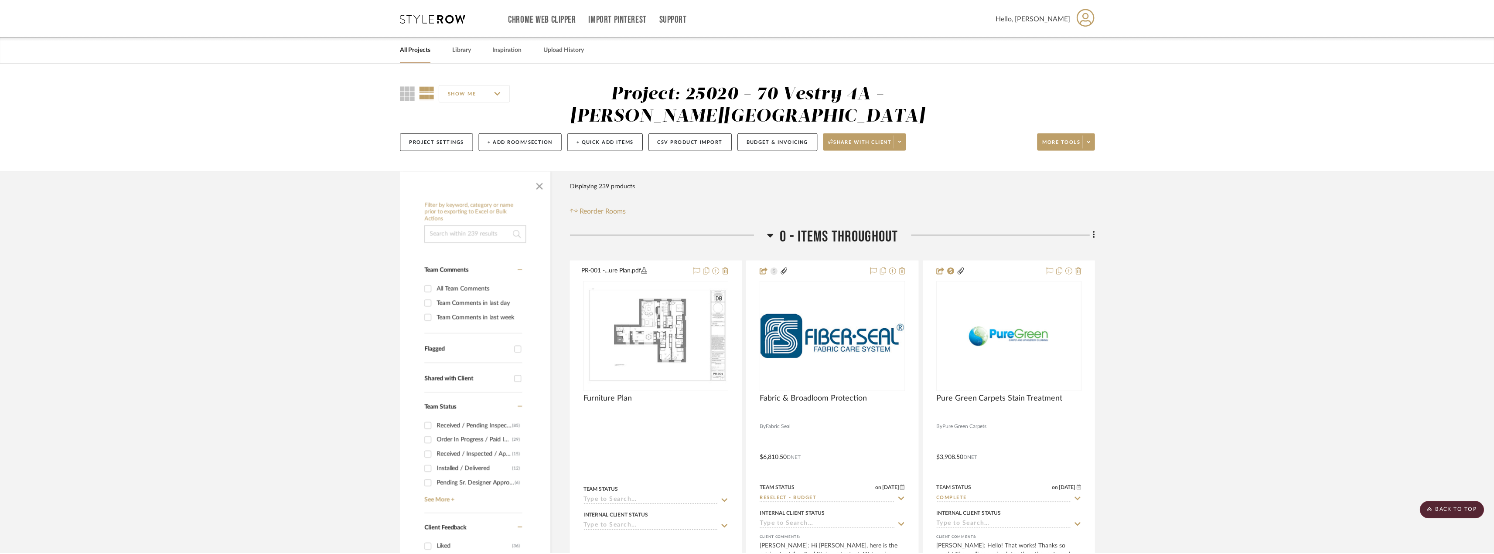
scroll to position [17440, 0]
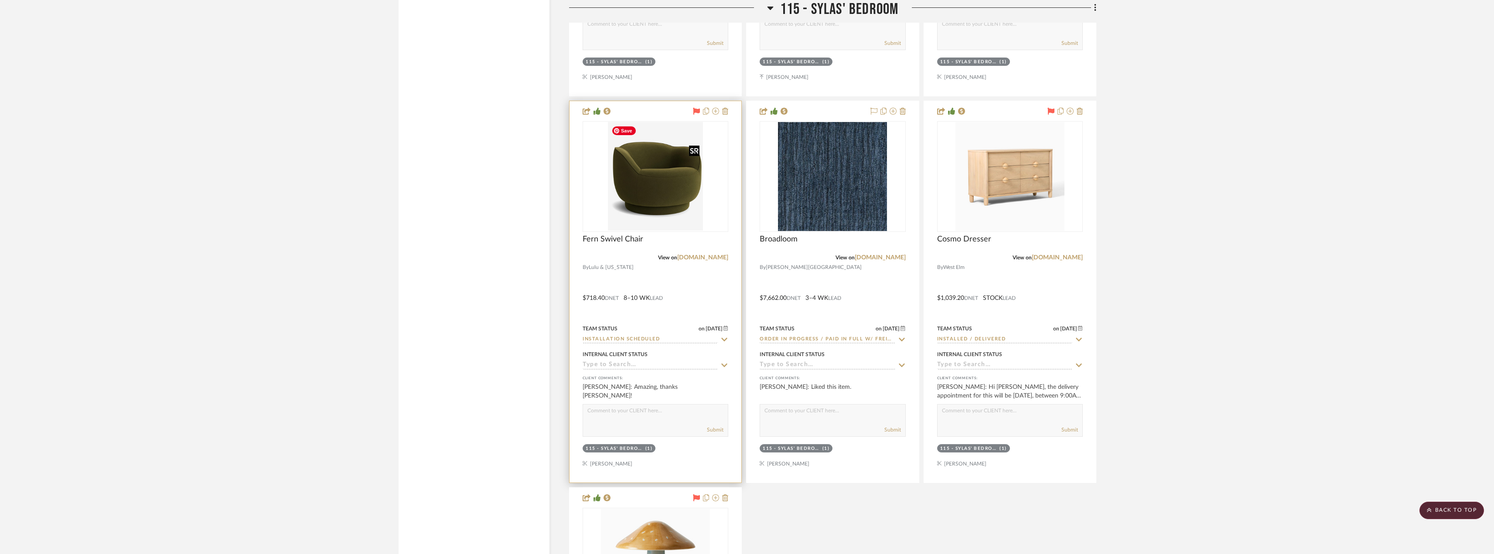
click at [664, 174] on img "0" at bounding box center [655, 176] width 95 height 109
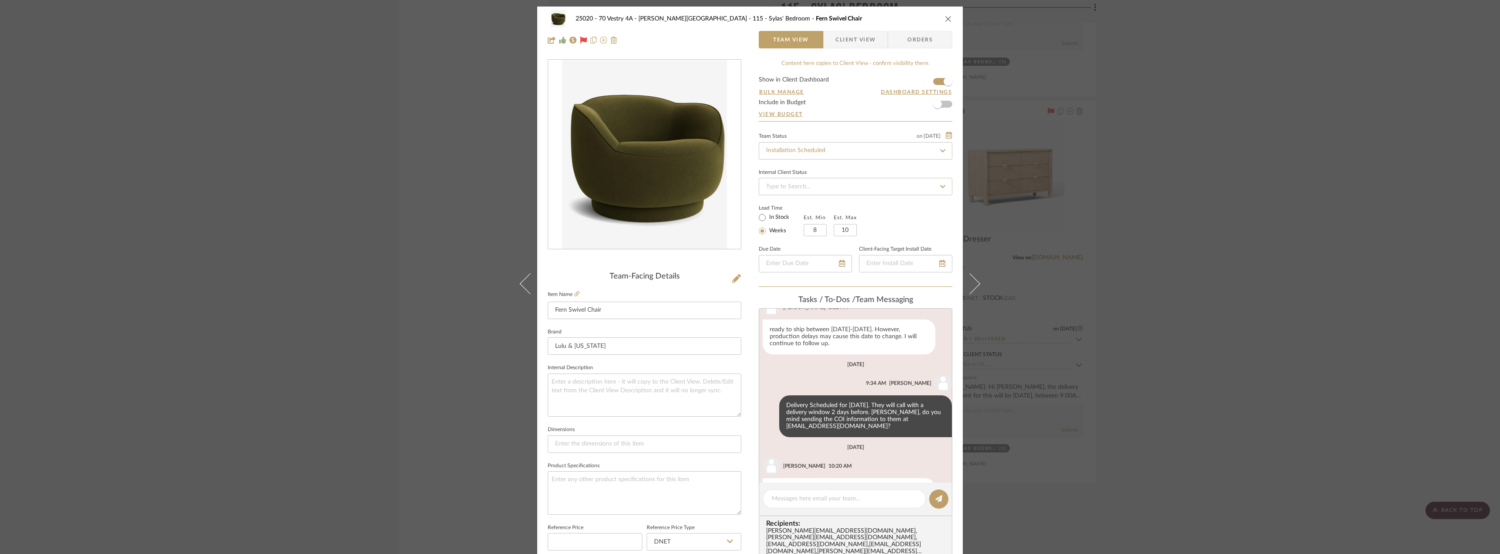
scroll to position [311, 0]
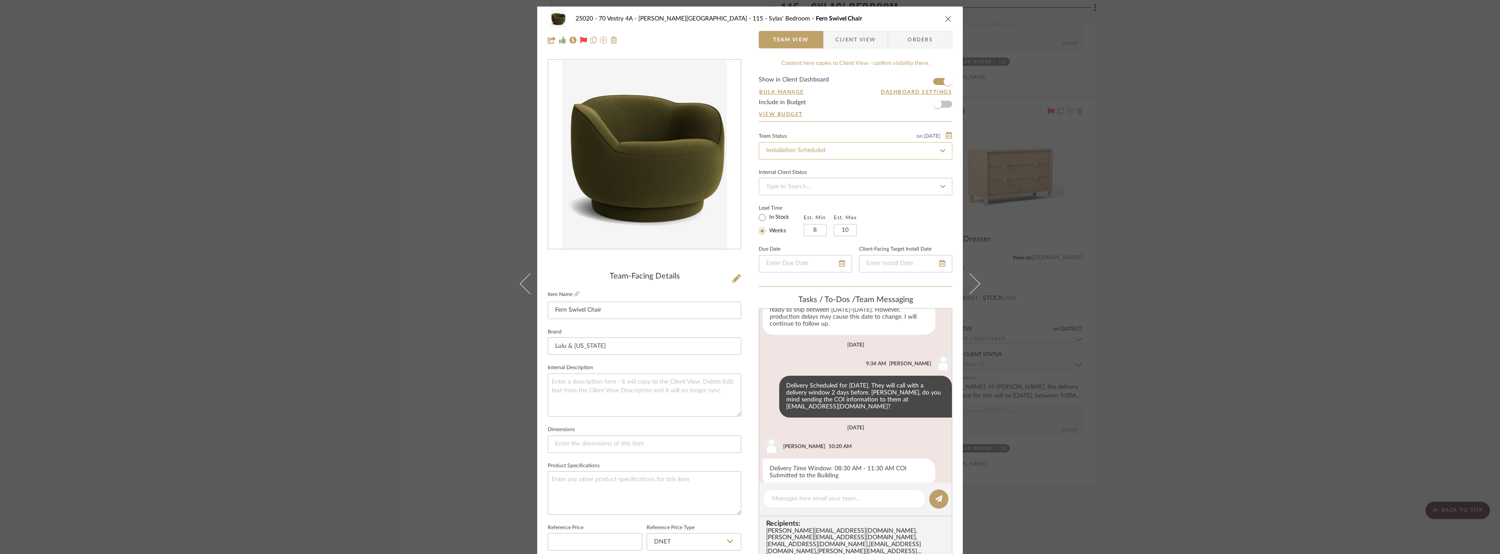
click at [805, 148] on input "Installation Scheduled" at bounding box center [856, 150] width 194 height 17
click at [580, 40] on icon at bounding box center [583, 40] width 7 height 7
click at [795, 148] on input "Installation Scheduled" at bounding box center [856, 150] width 194 height 17
type input "rece"
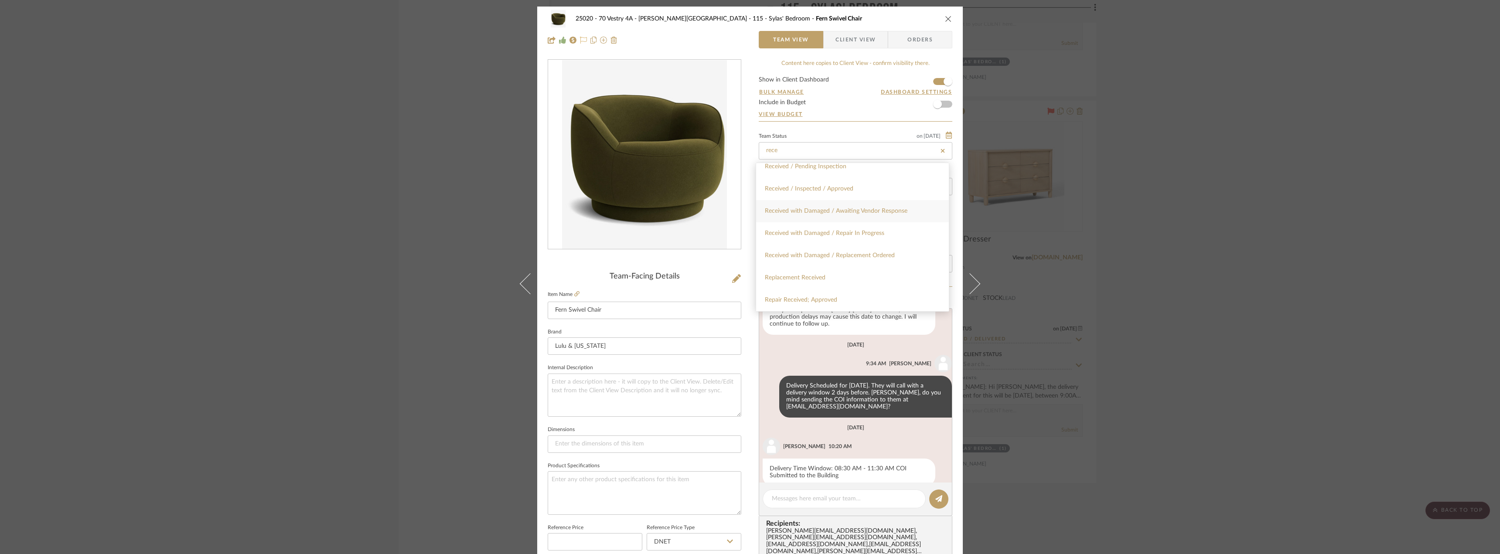
click at [829, 210] on span "Received with Damaged / Awaiting Vendor Response" at bounding box center [836, 211] width 143 height 6
type input "9/25/2025"
type input "Received with Damaged / Awaiting Vendor Response"
type input "9/25/2025"
type input "Received with Damaged / Awaiting Vendor Response"
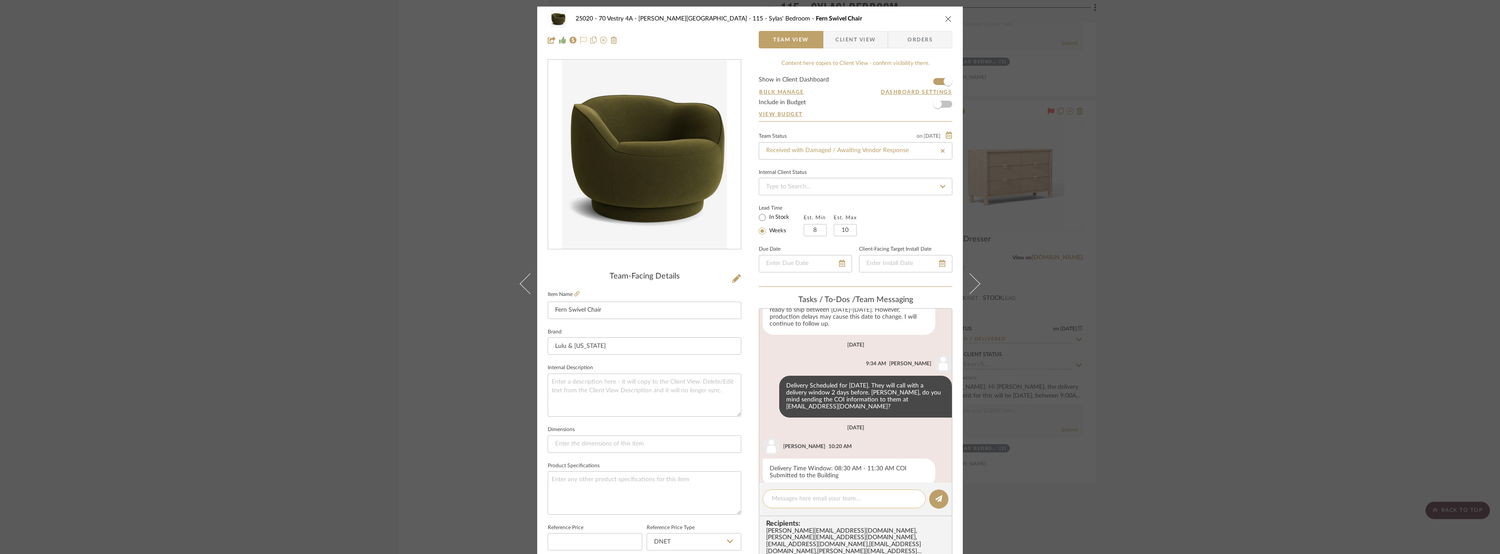
click at [777, 507] on div at bounding box center [844, 499] width 163 height 19
click at [779, 500] on textarea at bounding box center [844, 498] width 145 height 9
type textarea "Hi Anela! Do you mind reaching out to Lulu and Georgia? The piping on the left …"
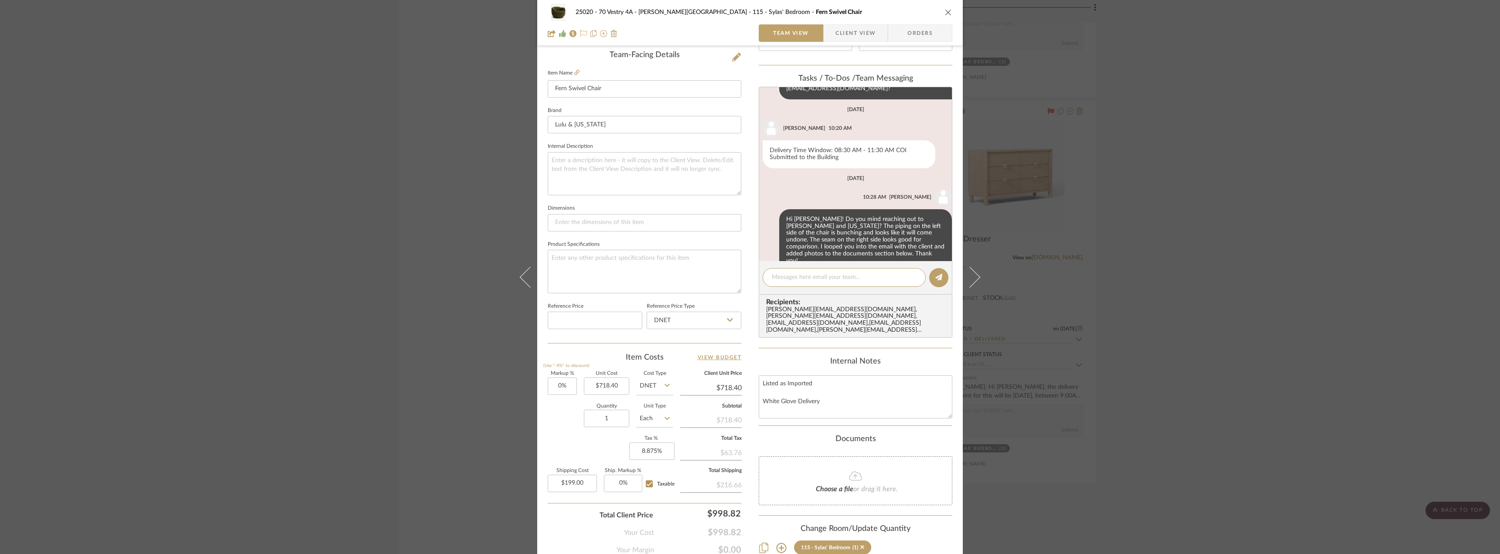
scroll to position [264, 0]
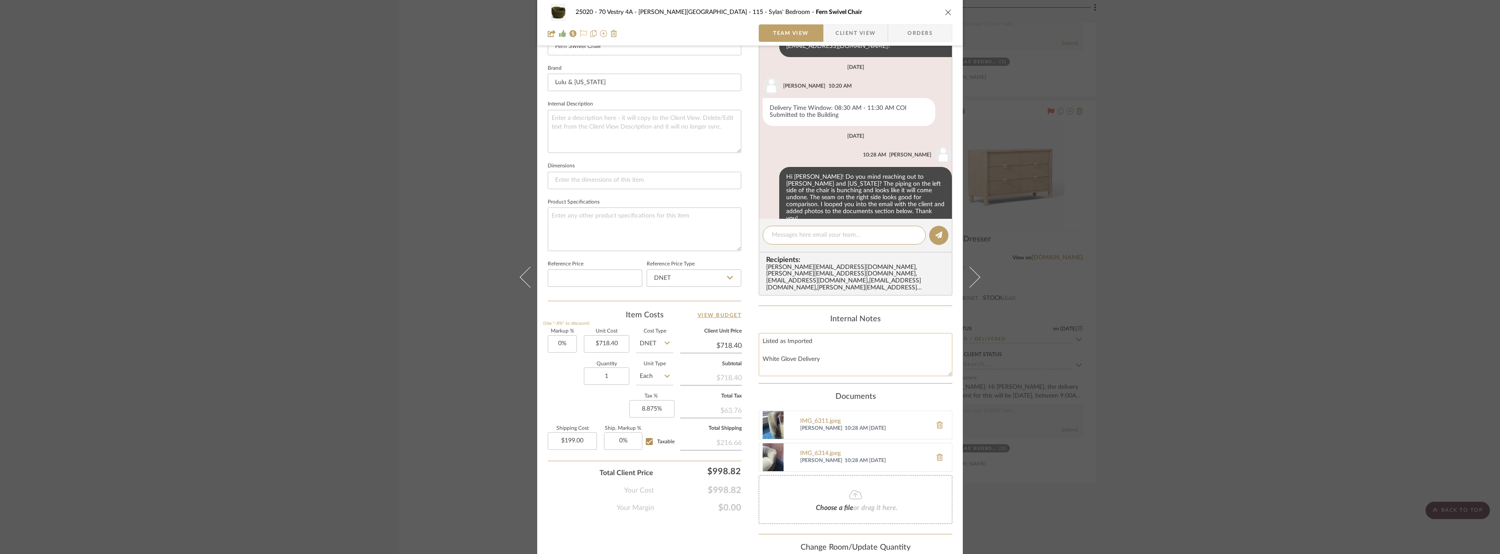
click at [867, 346] on textarea "Listed as Imported White Glove Delivery" at bounding box center [856, 354] width 194 height 43
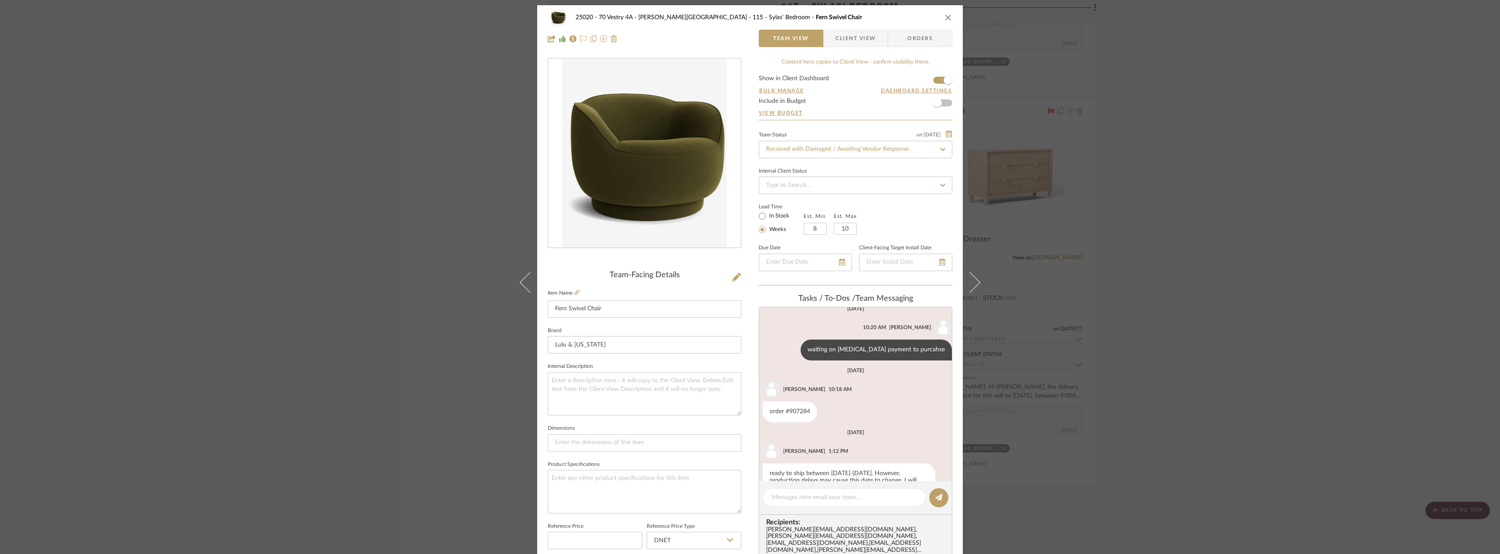
scroll to position [0, 0]
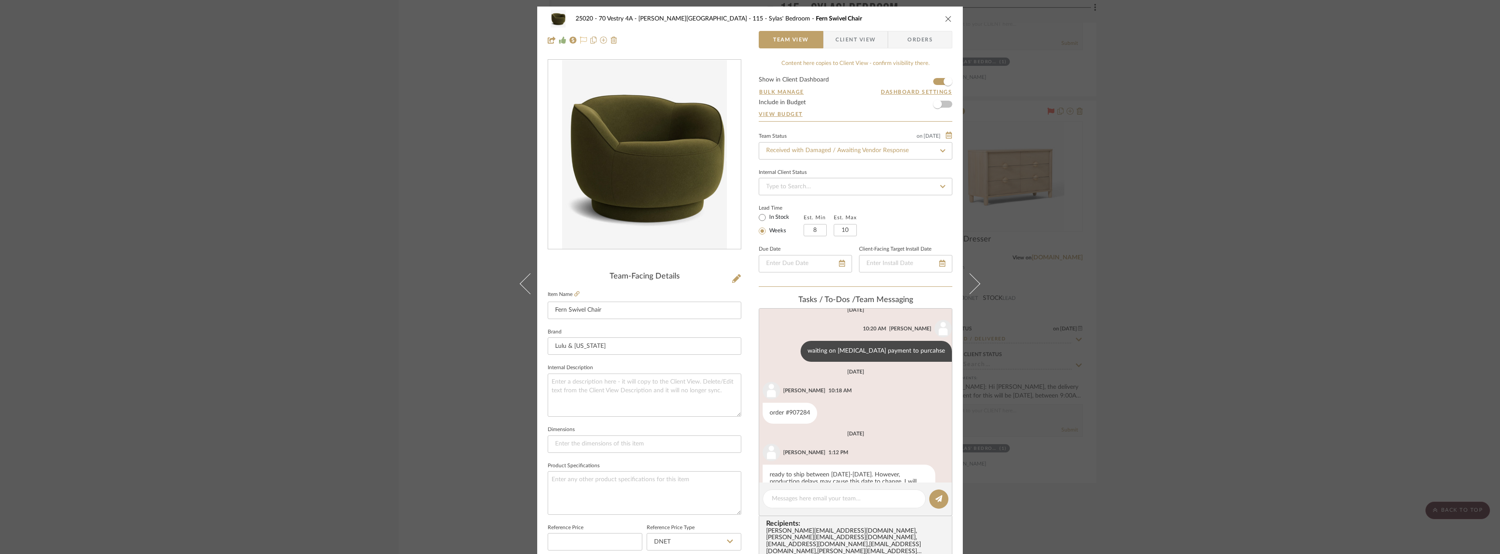
click at [1258, 190] on div "25020 - 70 Vestry 4A - Grant-Stanleigh 115 - Sylas' Bedroom Fern Swivel Chair T…" at bounding box center [750, 277] width 1500 height 554
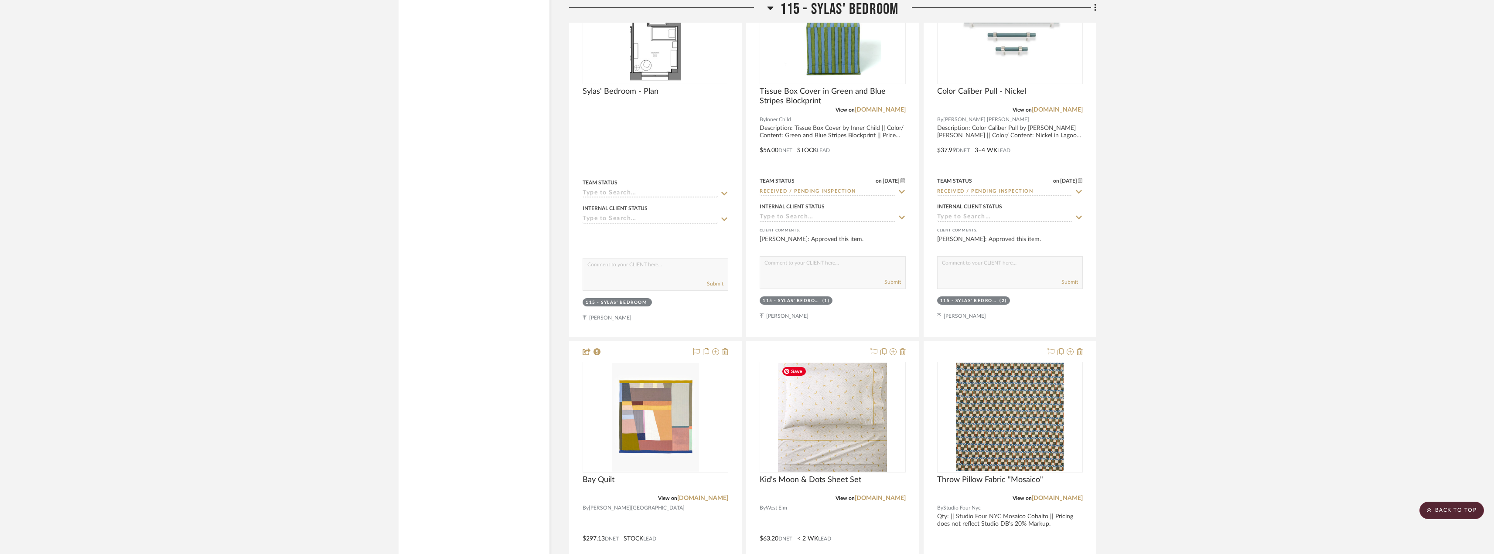
scroll to position [15434, 0]
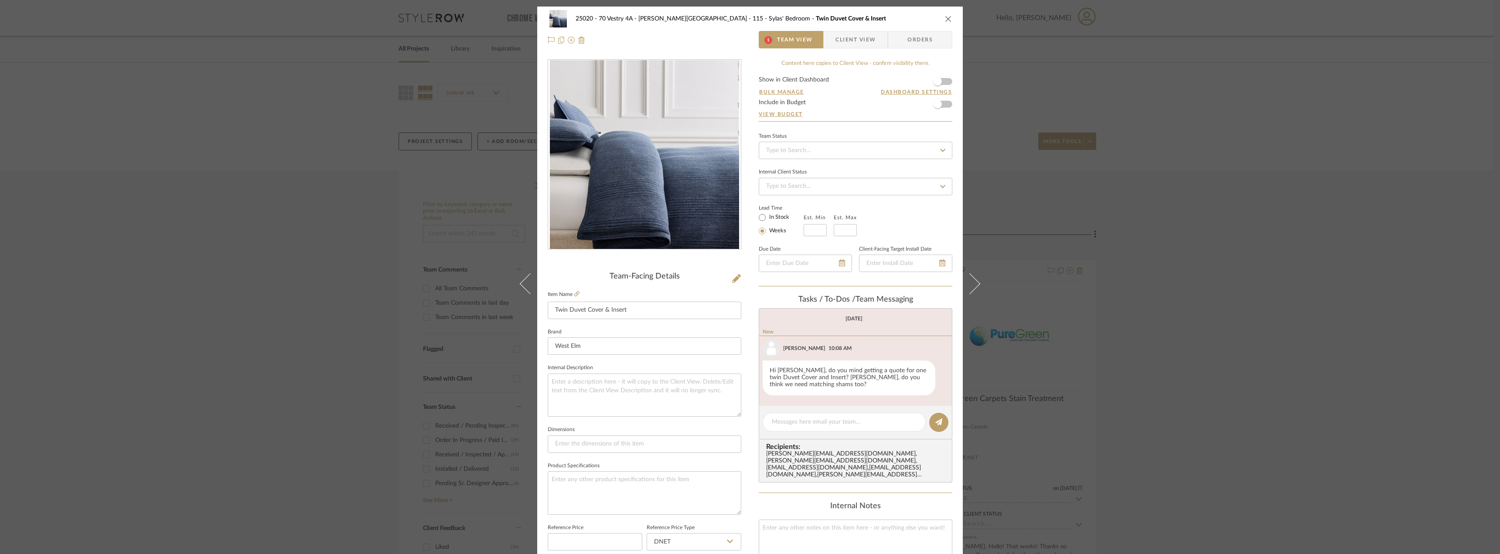
scroll to position [32, 0]
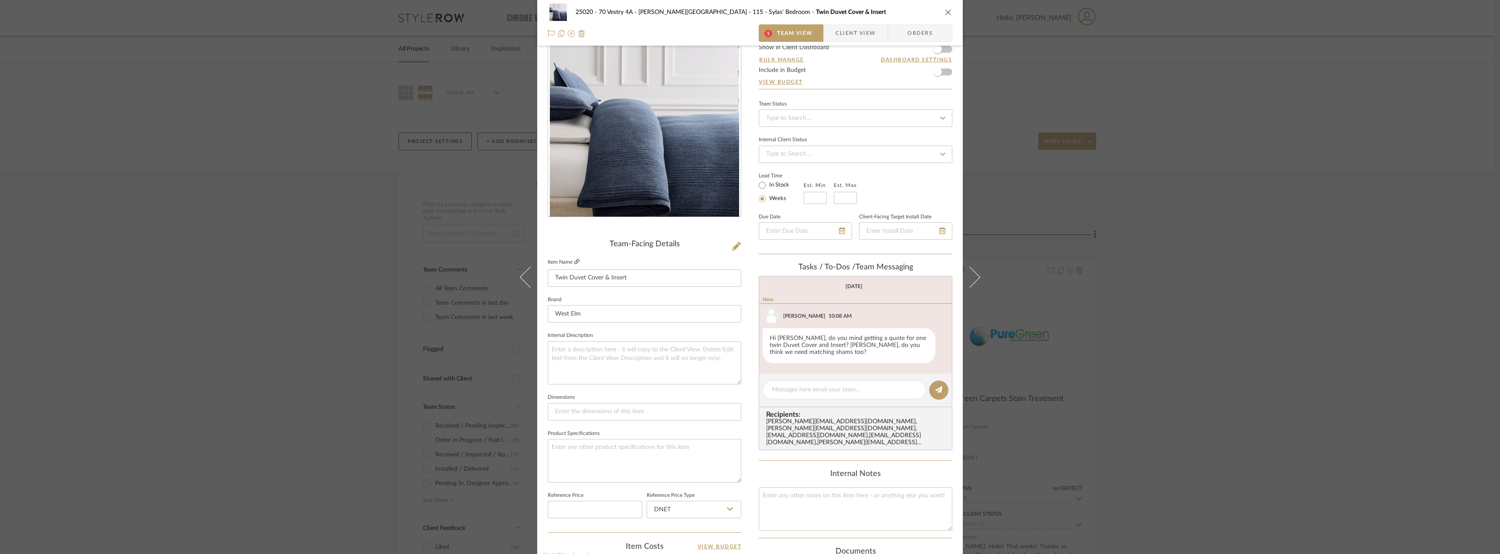
click at [574, 261] on icon at bounding box center [576, 261] width 5 height 5
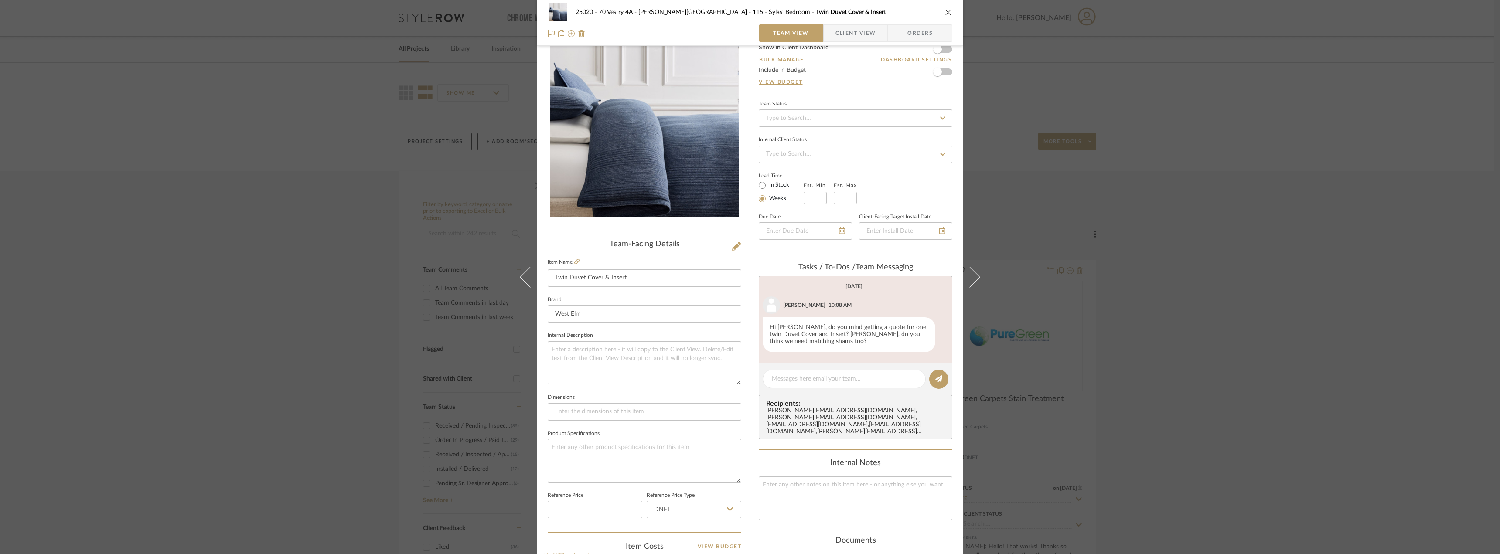
click at [777, 369] on editor-of-message at bounding box center [856, 380] width 194 height 34
click at [779, 373] on div at bounding box center [844, 379] width 163 height 19
click at [786, 382] on textarea at bounding box center [844, 379] width 145 height 9
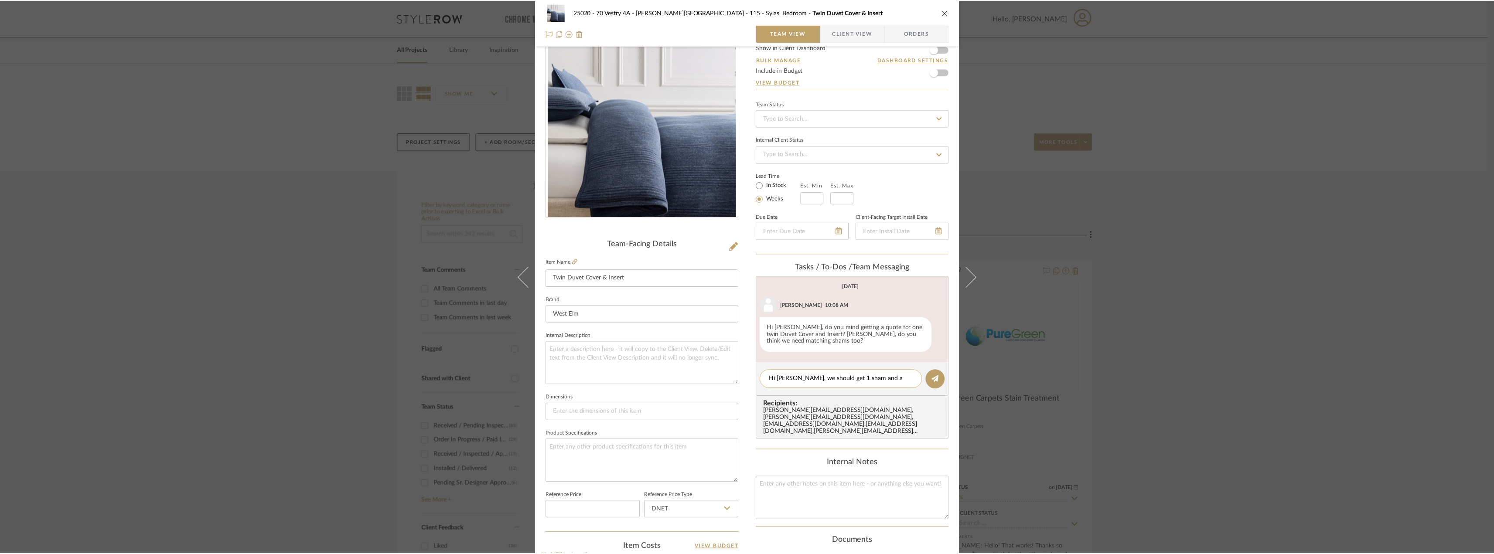
scroll to position [0, 0]
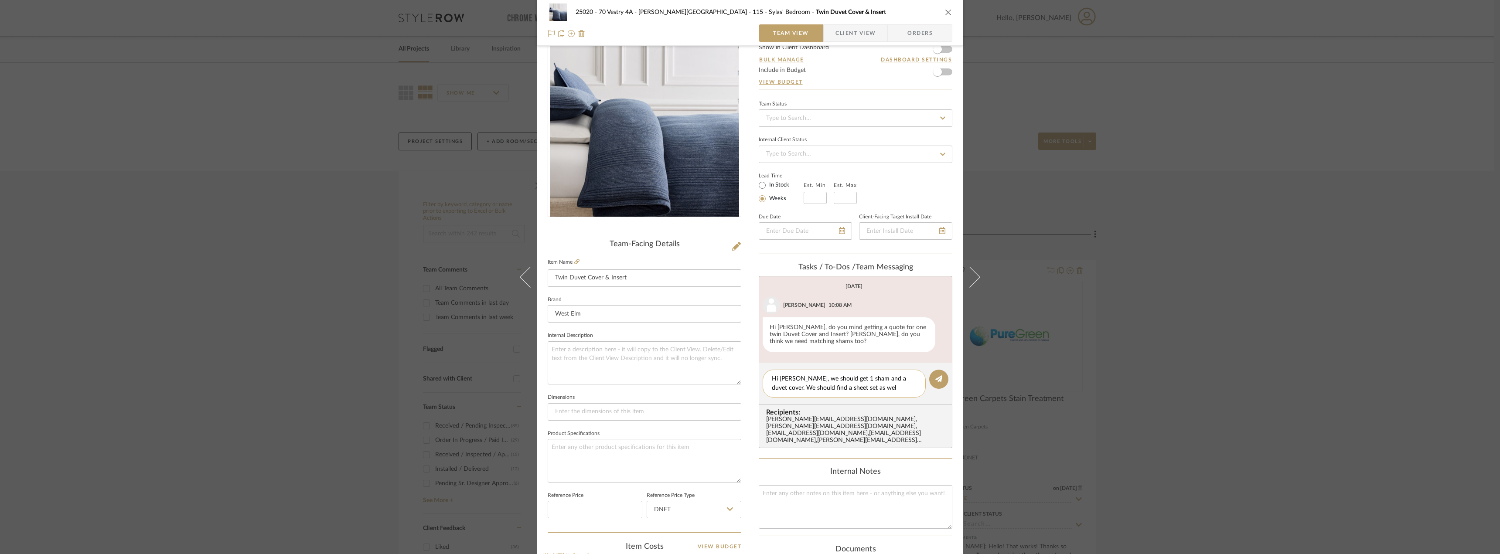
type textarea "Hi Jada, we should get 1 sham and a duvet cover. We should find a sheet set as …"
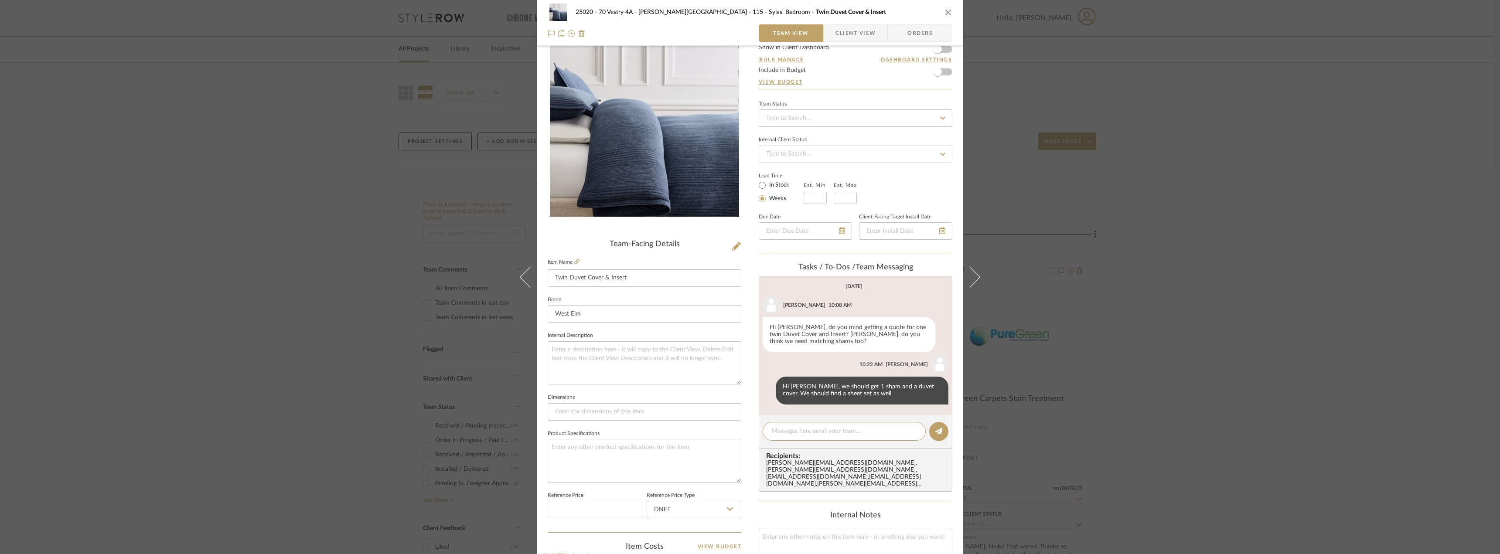
click at [235, 139] on div "25020 - 70 Vestry 4A - Grant-Stanleigh 115 - Sylas' Bedroom Twin Duvet Cover & …" at bounding box center [750, 277] width 1500 height 554
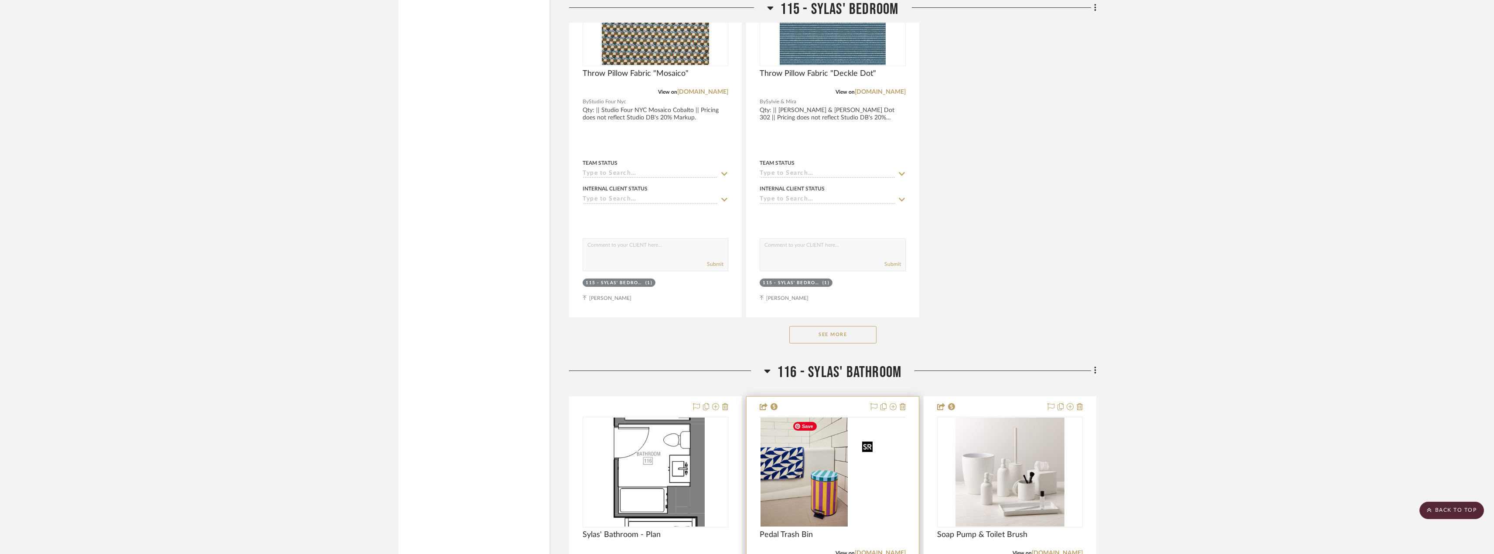
scroll to position [9941, 0]
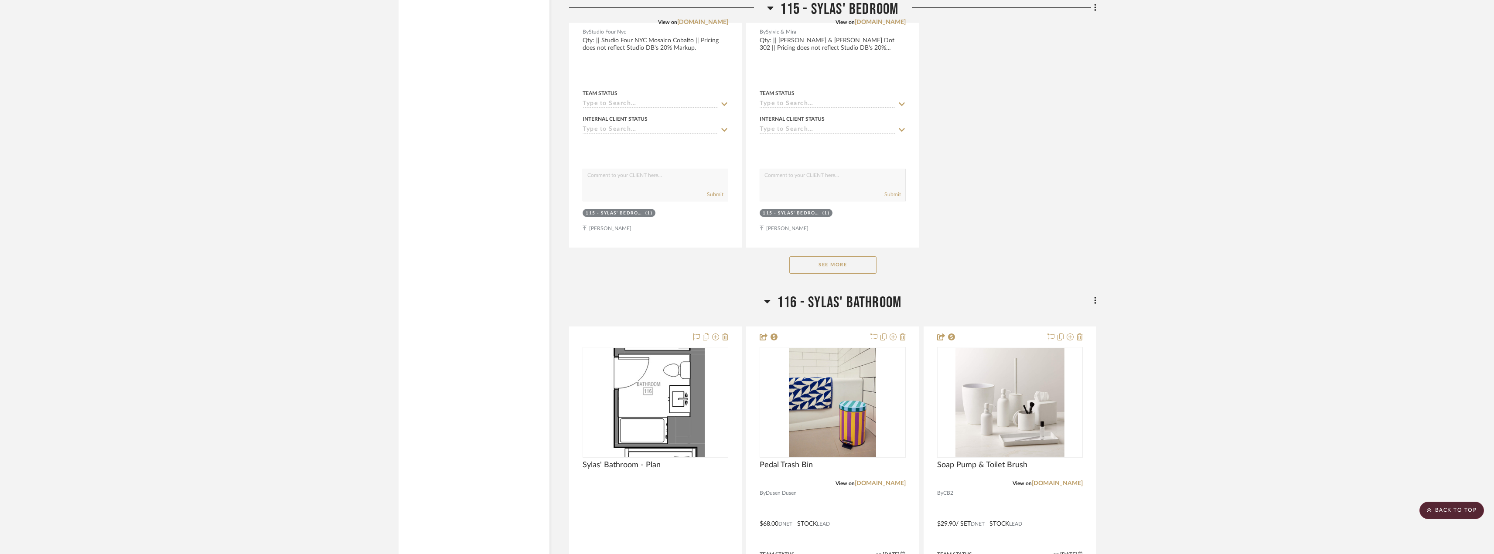
click at [850, 268] on button "See More" at bounding box center [832, 264] width 87 height 17
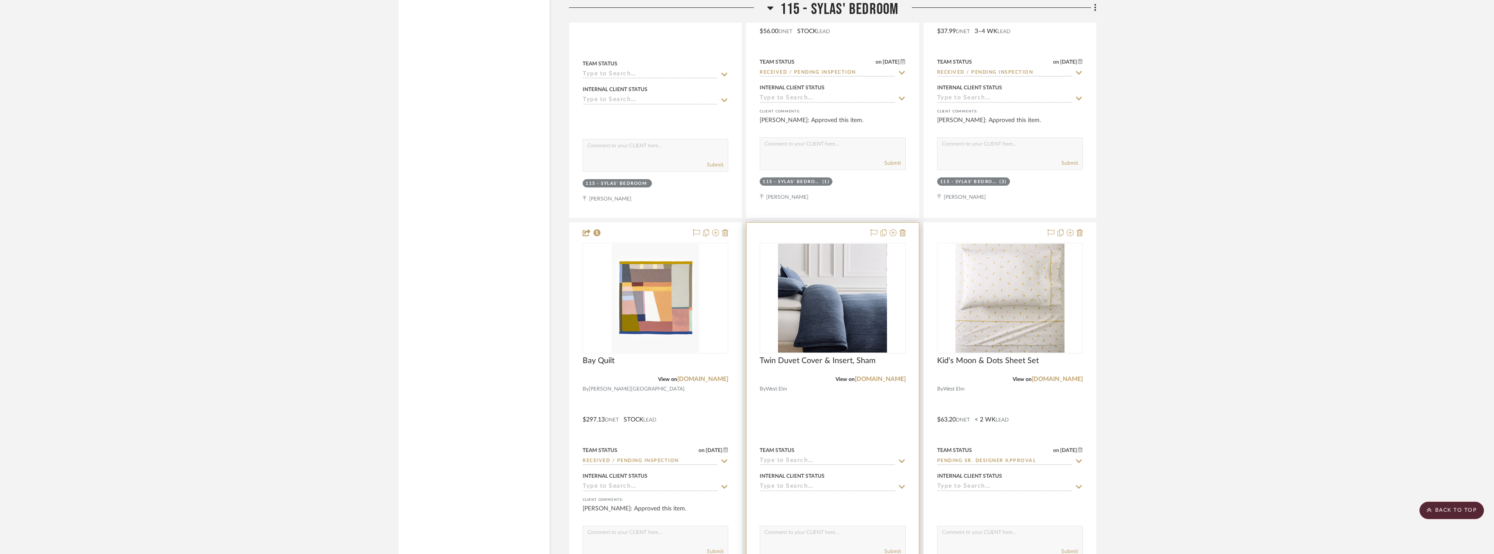
scroll to position [9199, 0]
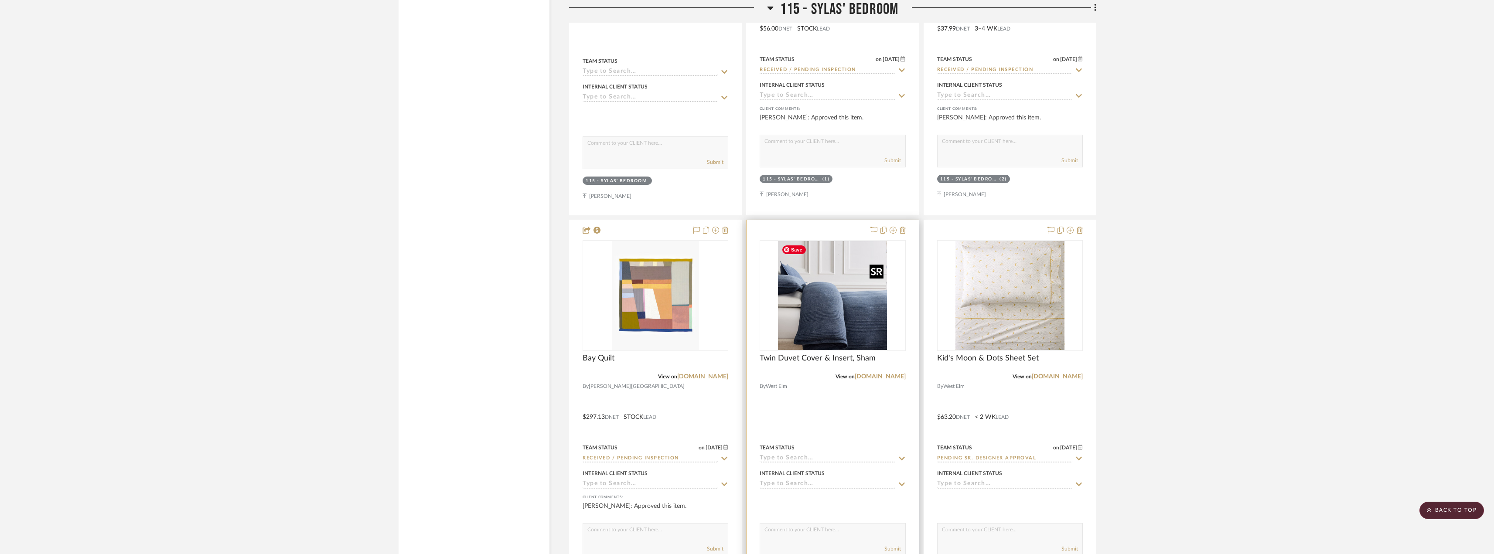
click at [825, 303] on img "0" at bounding box center [832, 295] width 109 height 109
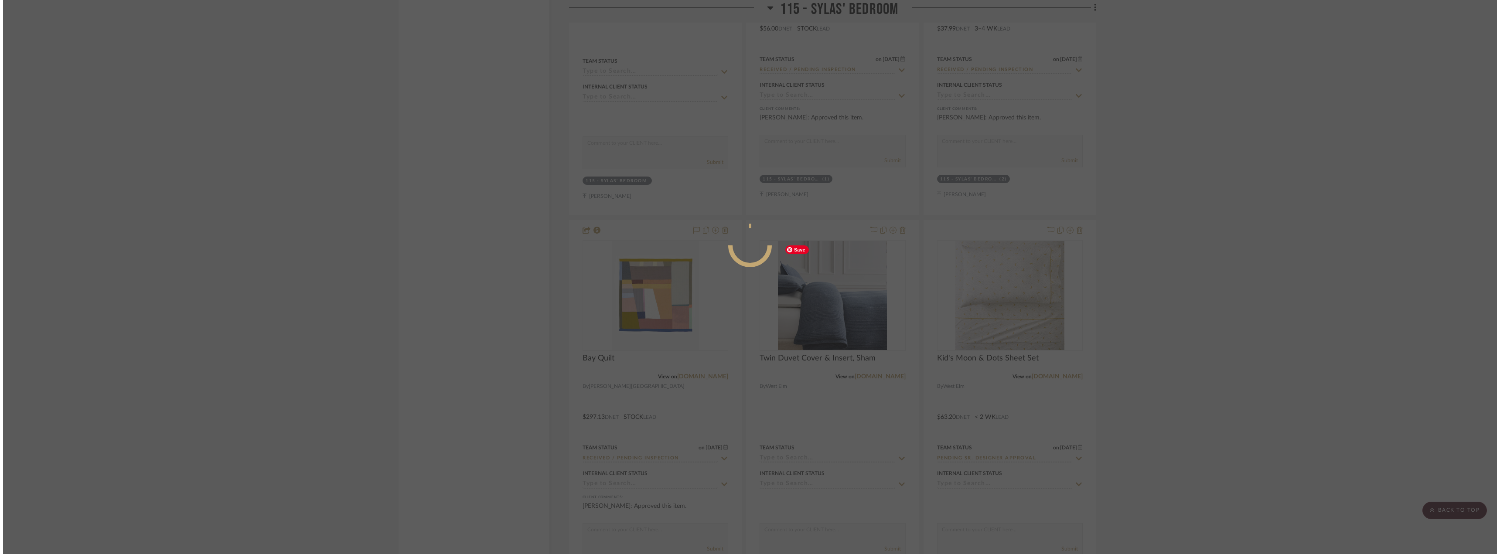
scroll to position [0, 0]
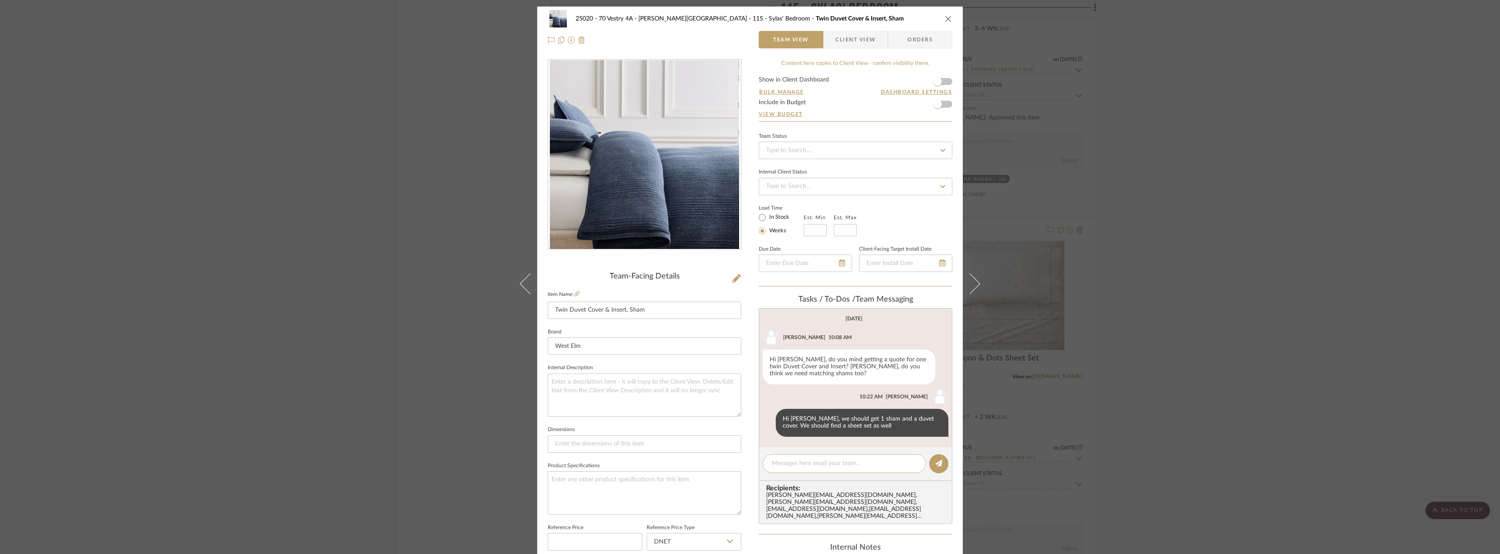
click at [825, 460] on textarea at bounding box center [844, 463] width 145 height 9
type textarea "actually I see we already have a sheet set in Style Row"
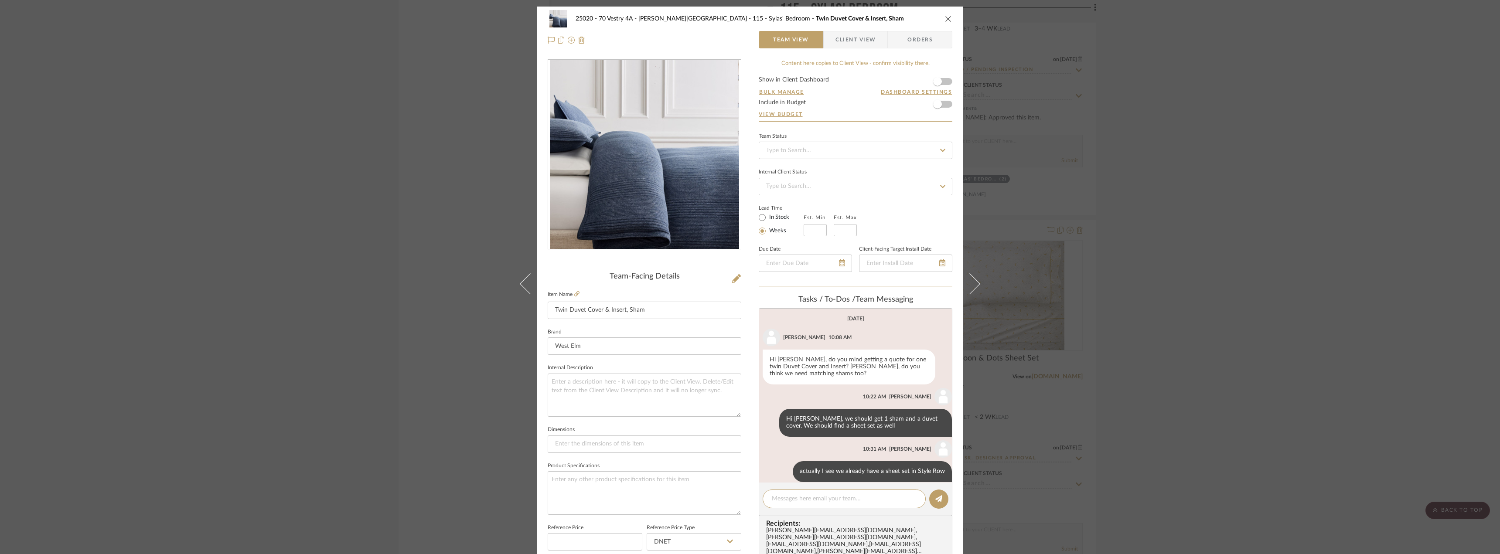
click at [1224, 320] on div "25020 - 70 Vestry 4A - Grant-Stanleigh 115 - Sylas' Bedroom Twin Duvet Cover & …" at bounding box center [750, 277] width 1500 height 554
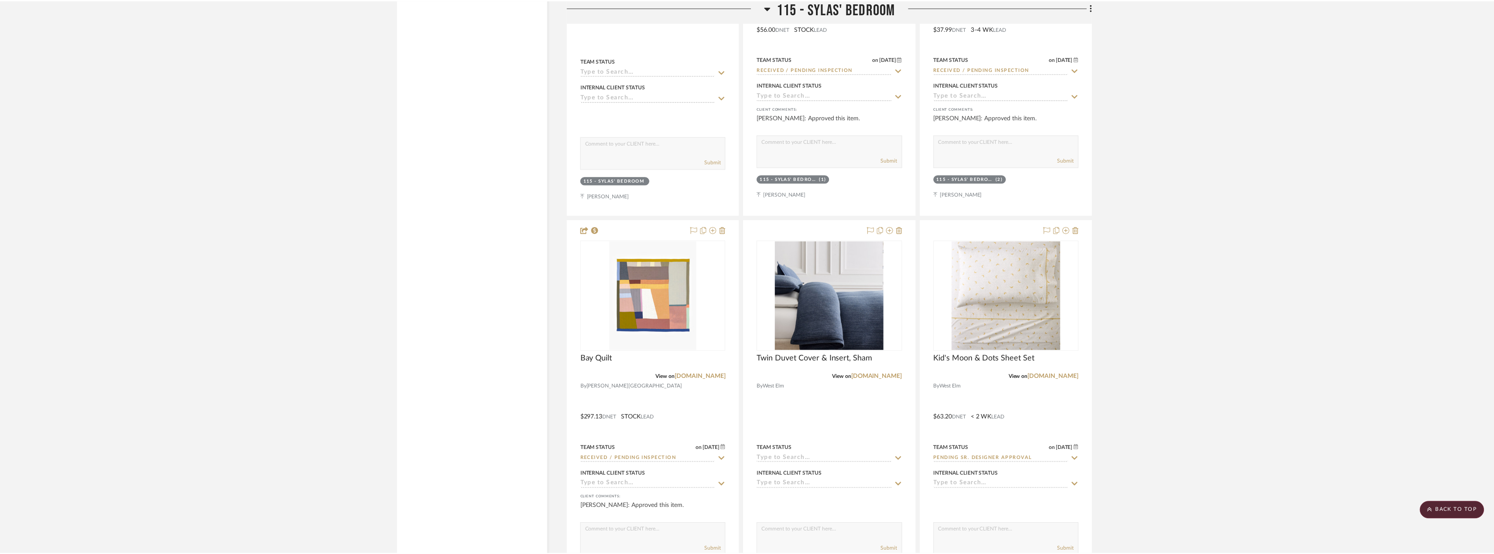
scroll to position [9199, 0]
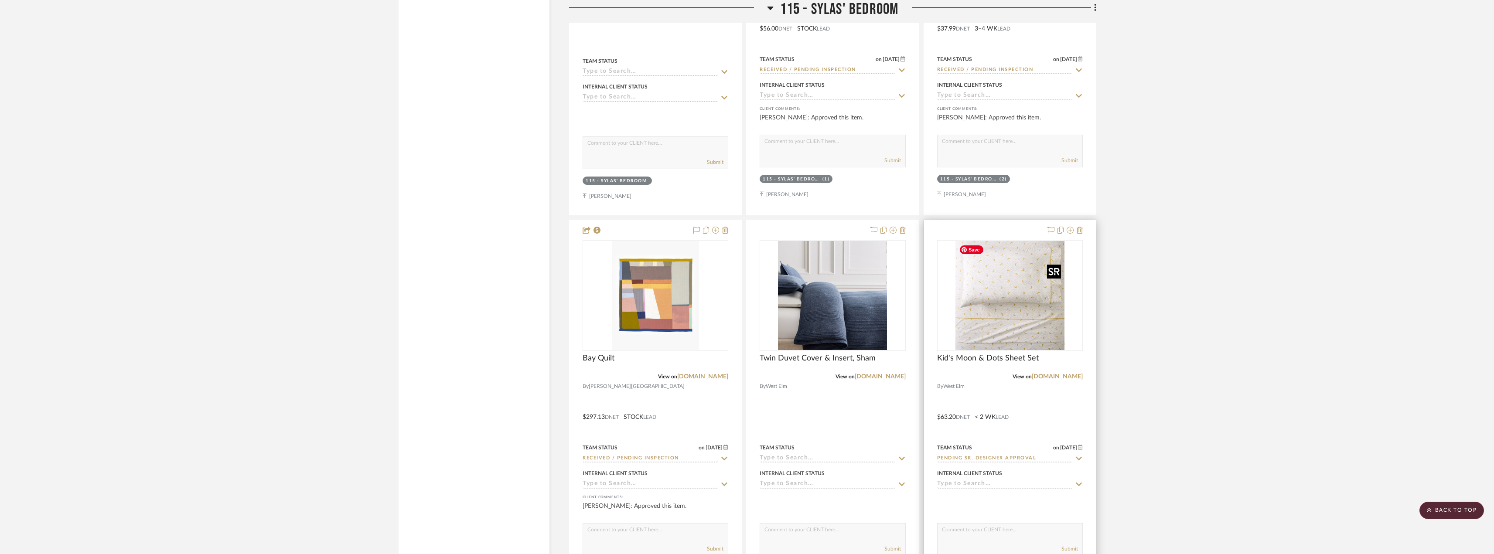
click at [1000, 293] on img "0" at bounding box center [1009, 295] width 109 height 109
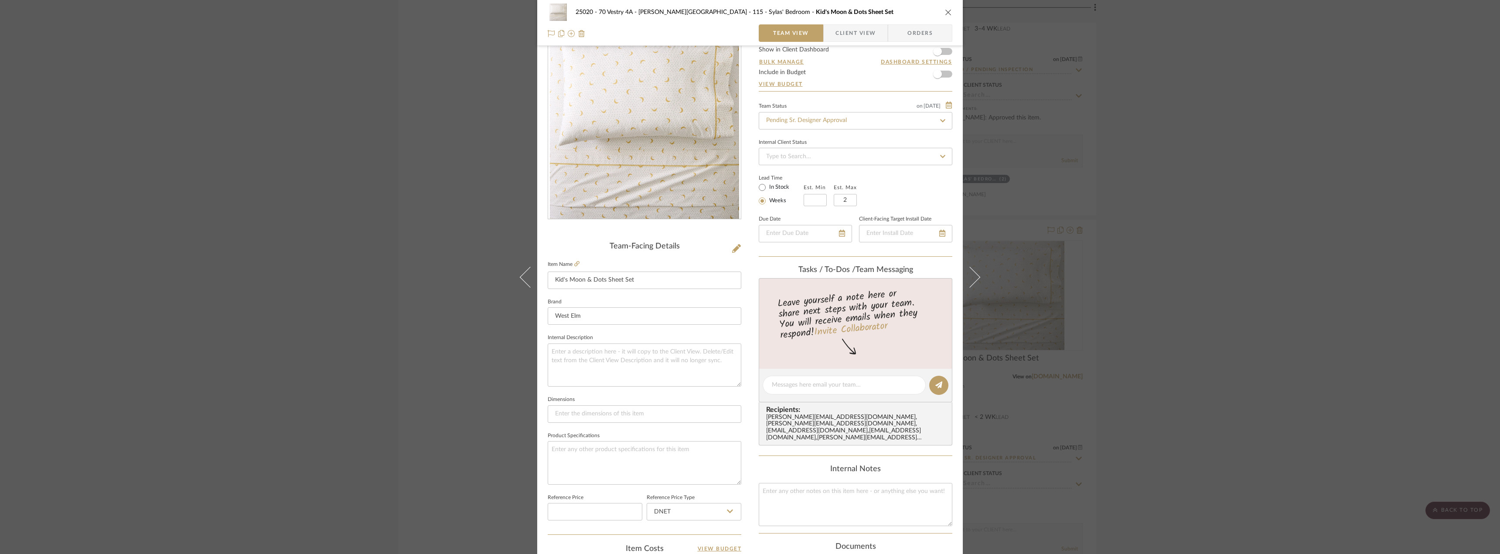
scroll to position [44, 0]
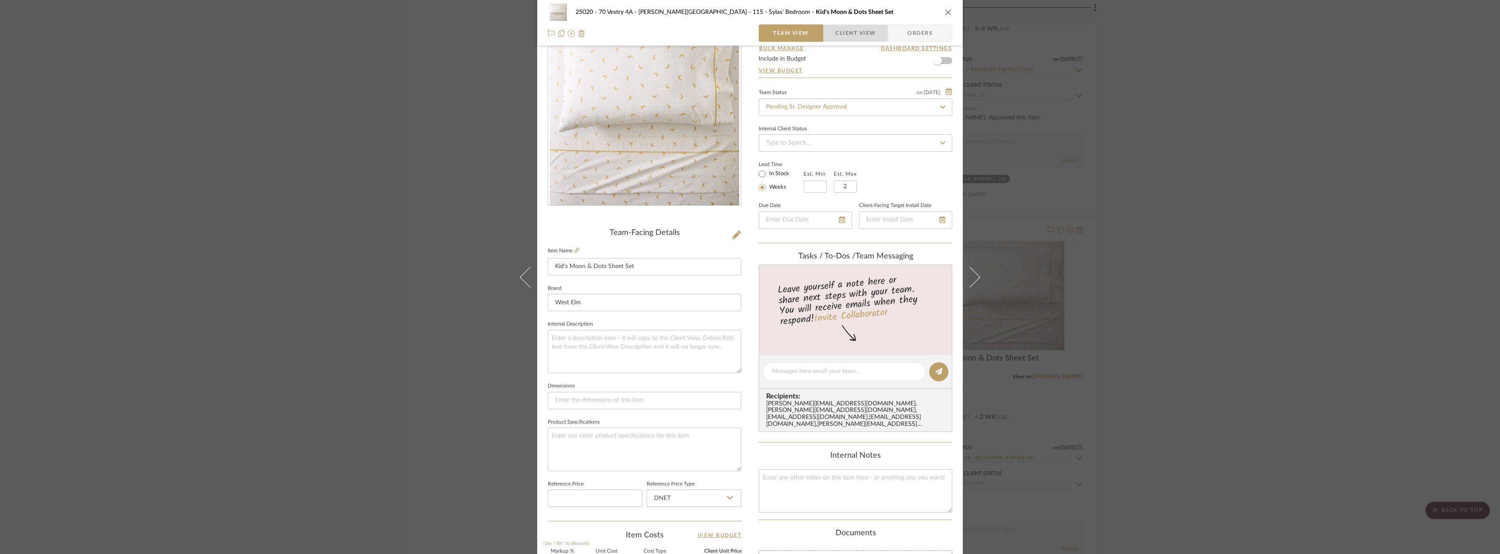
click at [838, 30] on span "Client View" at bounding box center [855, 32] width 40 height 17
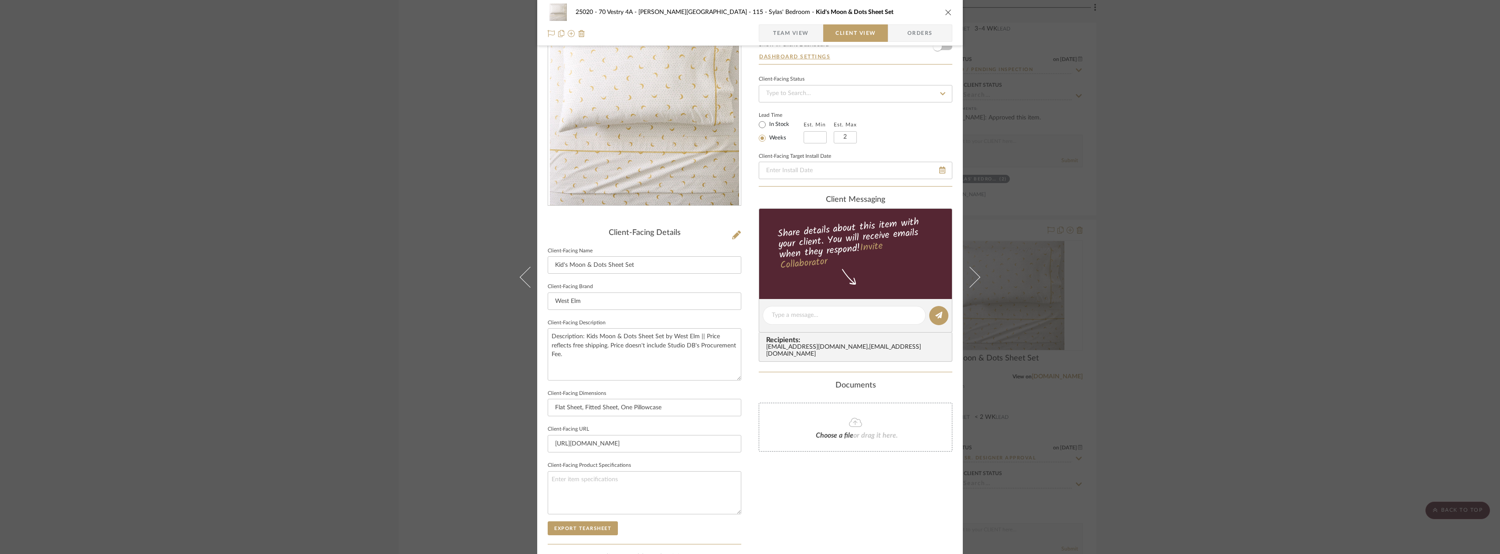
click at [804, 29] on span "Team View" at bounding box center [791, 32] width 36 height 17
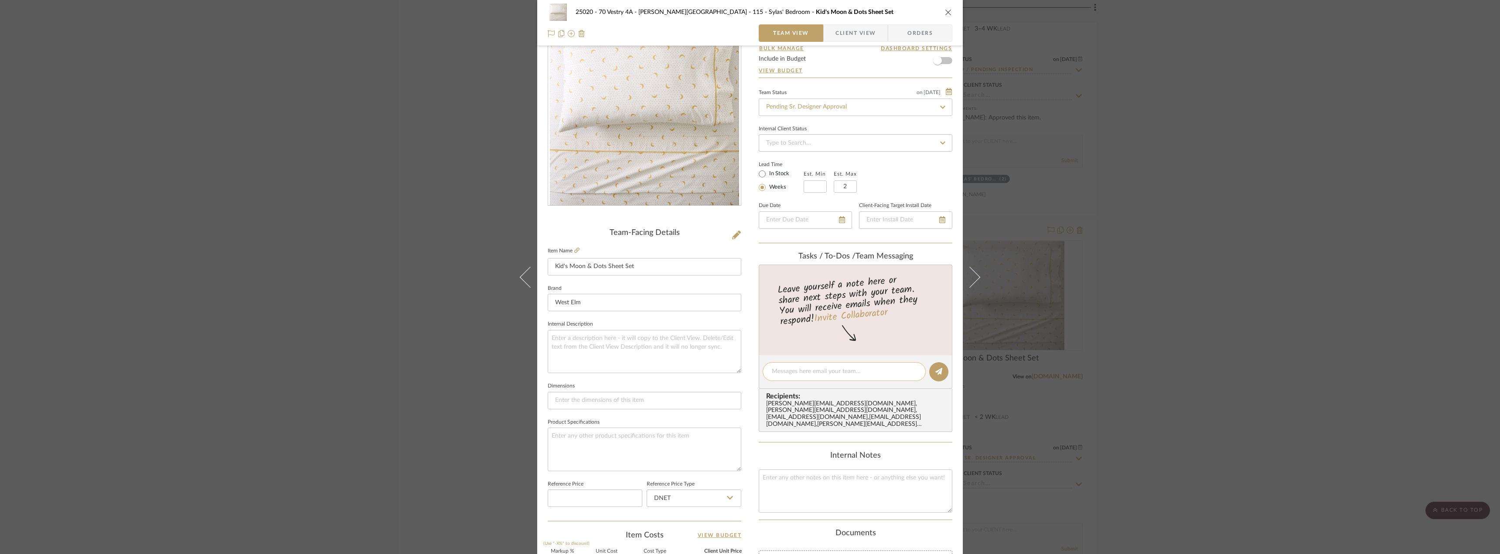
click at [797, 368] on textarea at bounding box center [844, 371] width 145 height 9
type textarea "Hi Anela, can you confirm if this pricing is still accurate?"
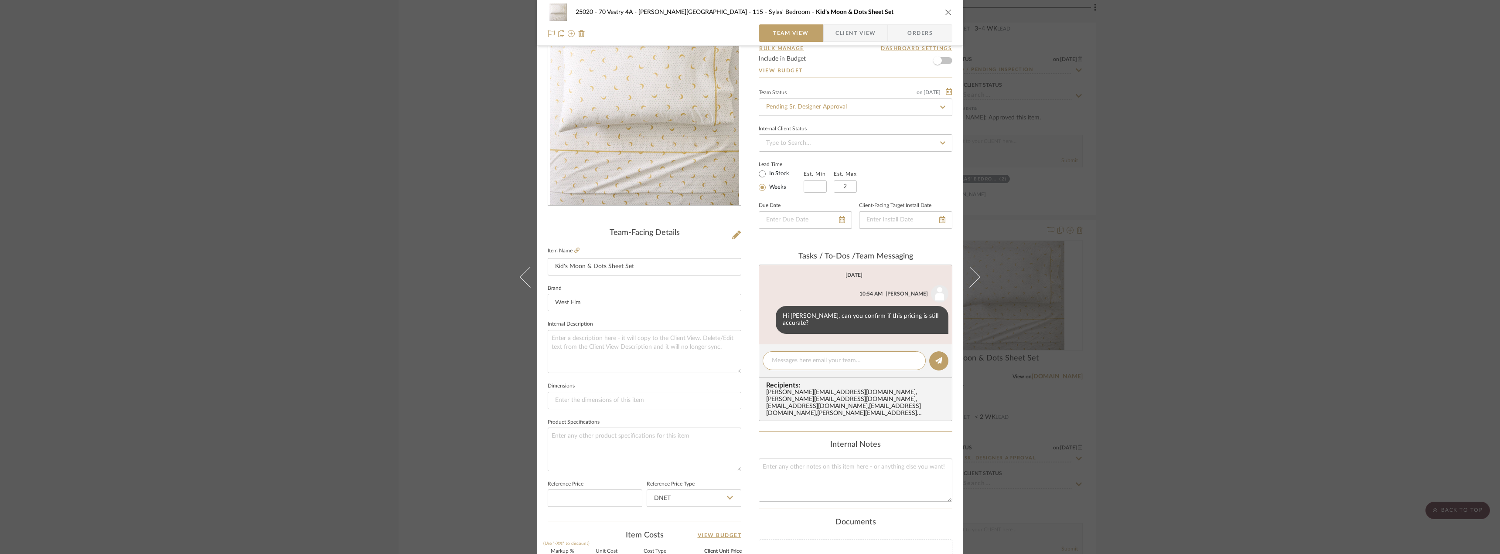
click at [1150, 233] on div "25020 - 70 Vestry 4A - Grant-Stanleigh 115 - Sylas' Bedroom Kid's Moon & Dots S…" at bounding box center [750, 277] width 1500 height 554
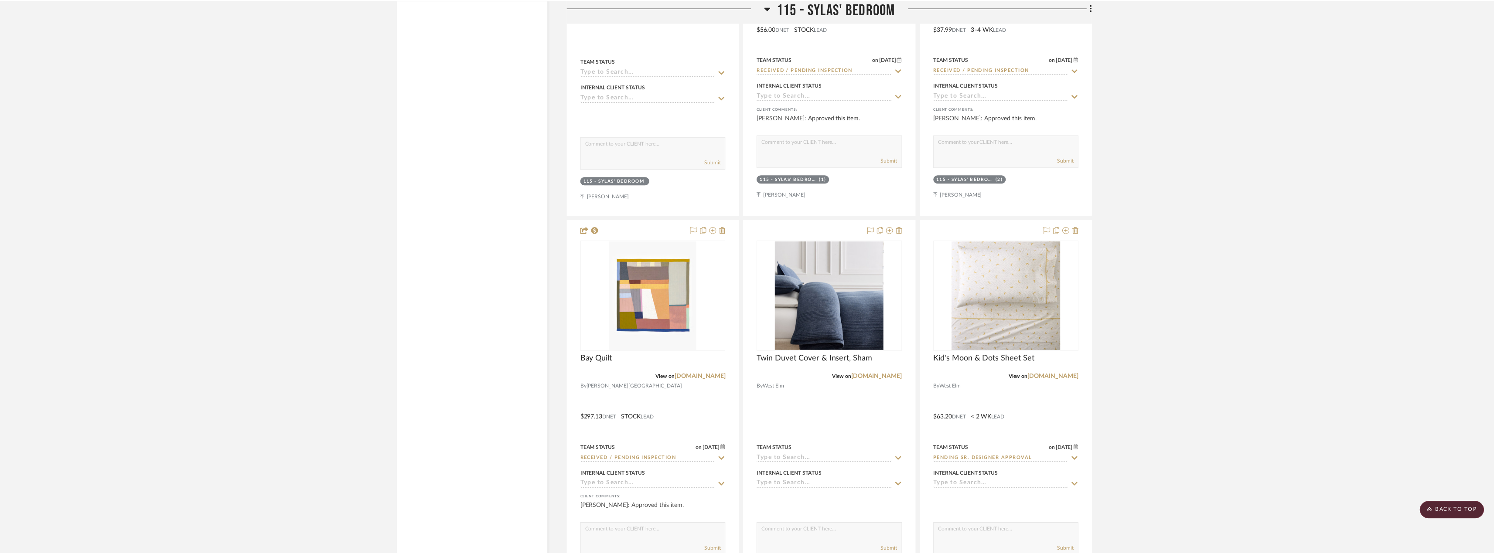
scroll to position [9199, 0]
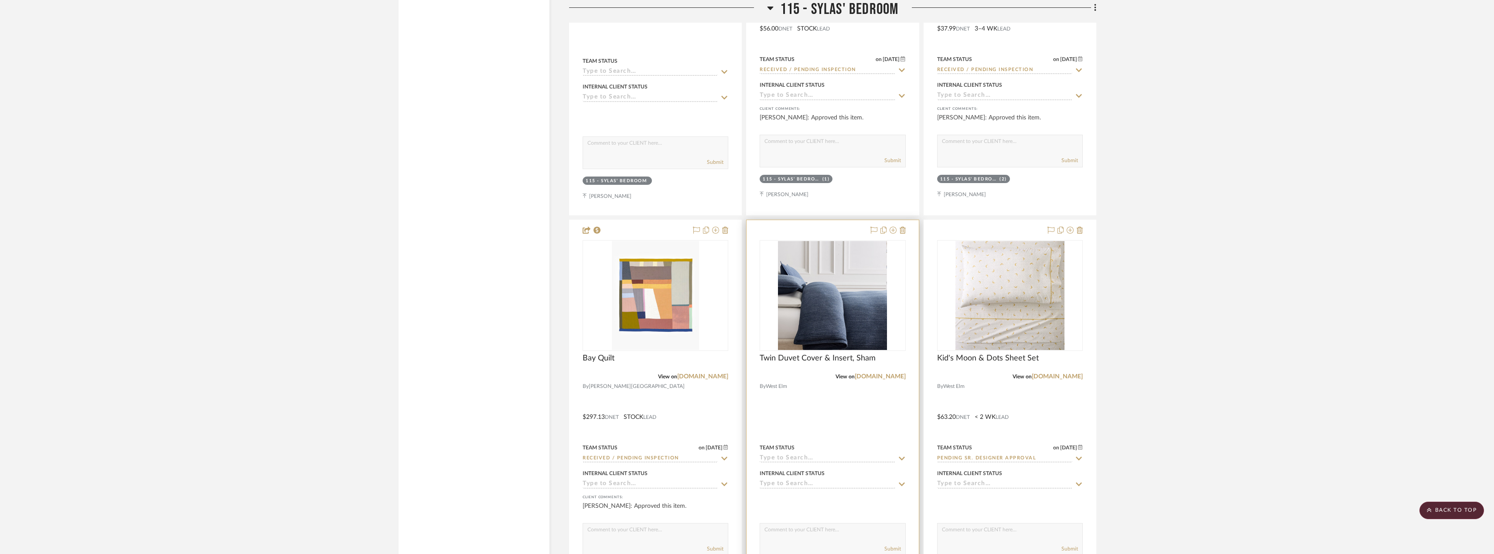
click at [805, 457] on input at bounding box center [827, 459] width 135 height 8
type input "quote"
click at [797, 390] on div "Quote Needed" at bounding box center [832, 386] width 145 height 22
type input "9/25/2025"
type input "Quote Needed"
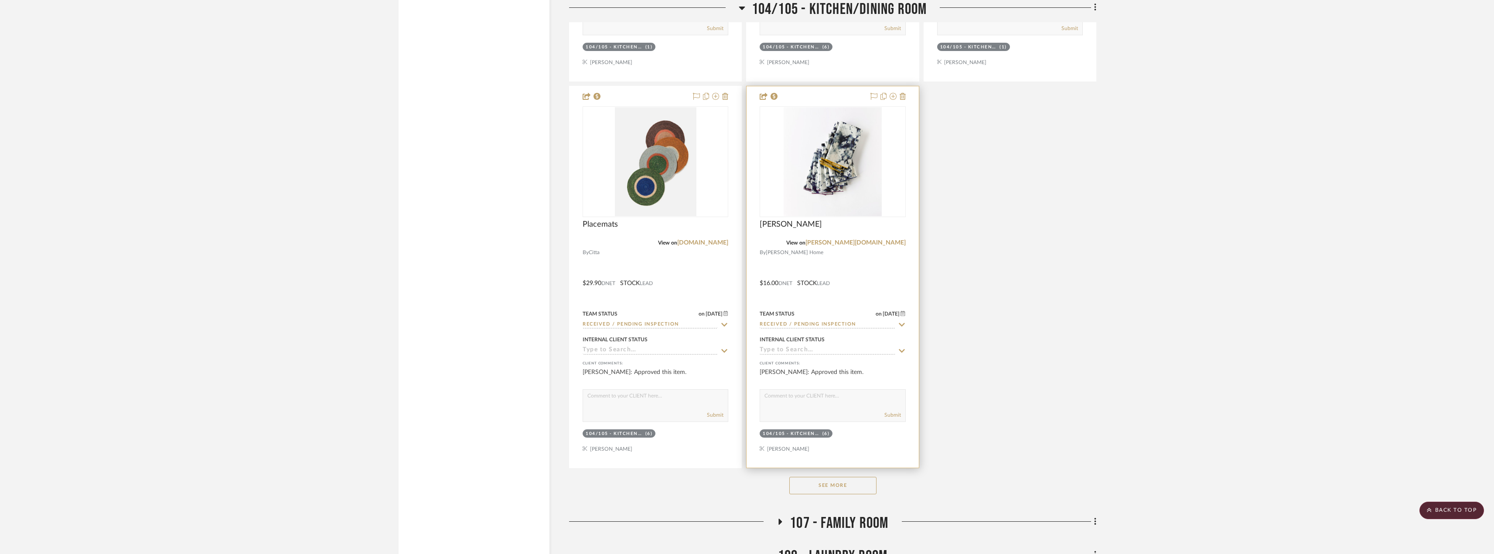
scroll to position [5712, 0]
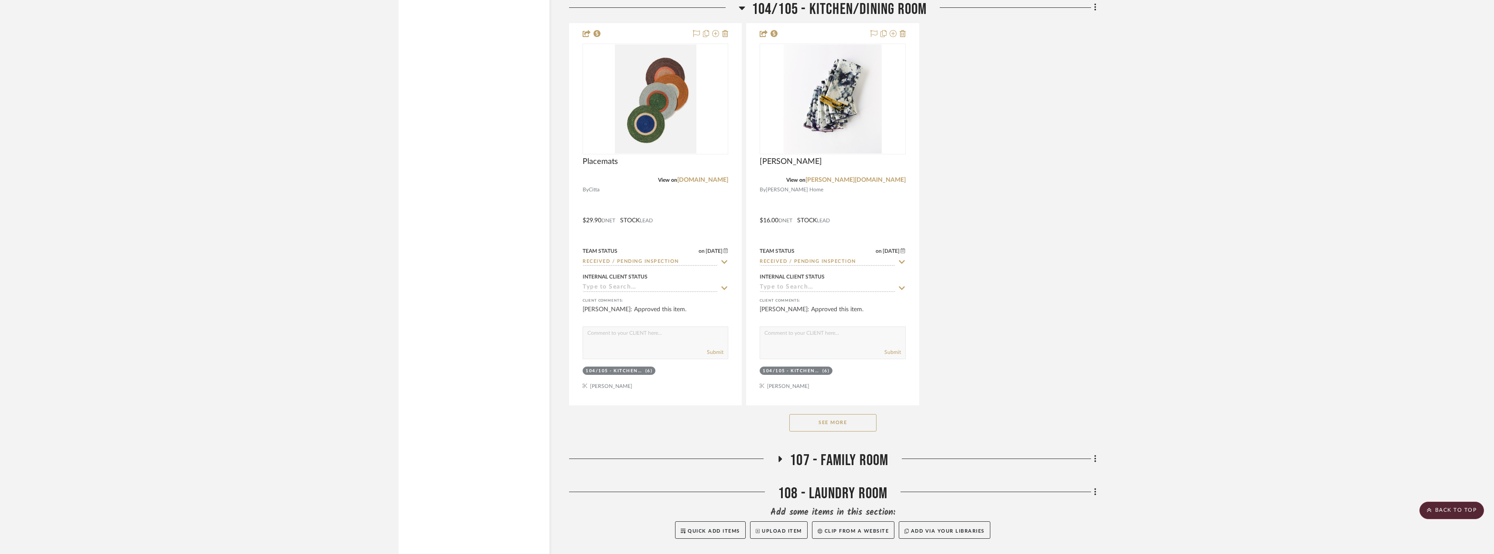
click at [845, 420] on button "See More" at bounding box center [832, 422] width 87 height 17
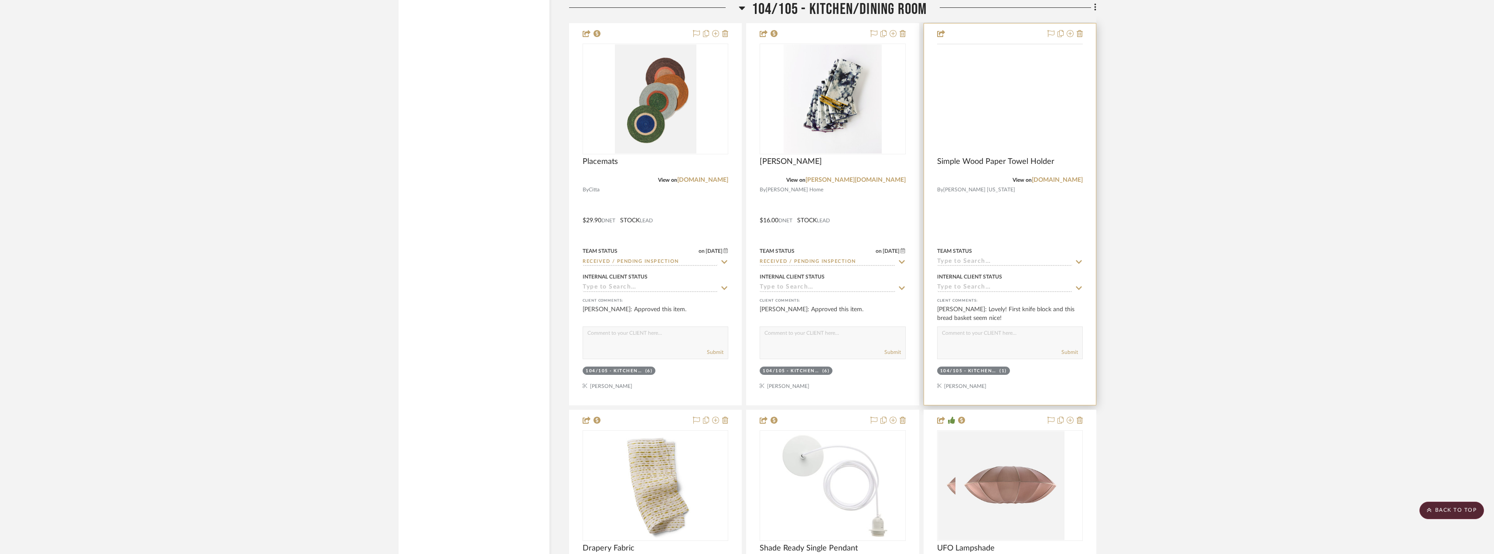
click at [0, 0] on img at bounding box center [0, 0] width 0 height 0
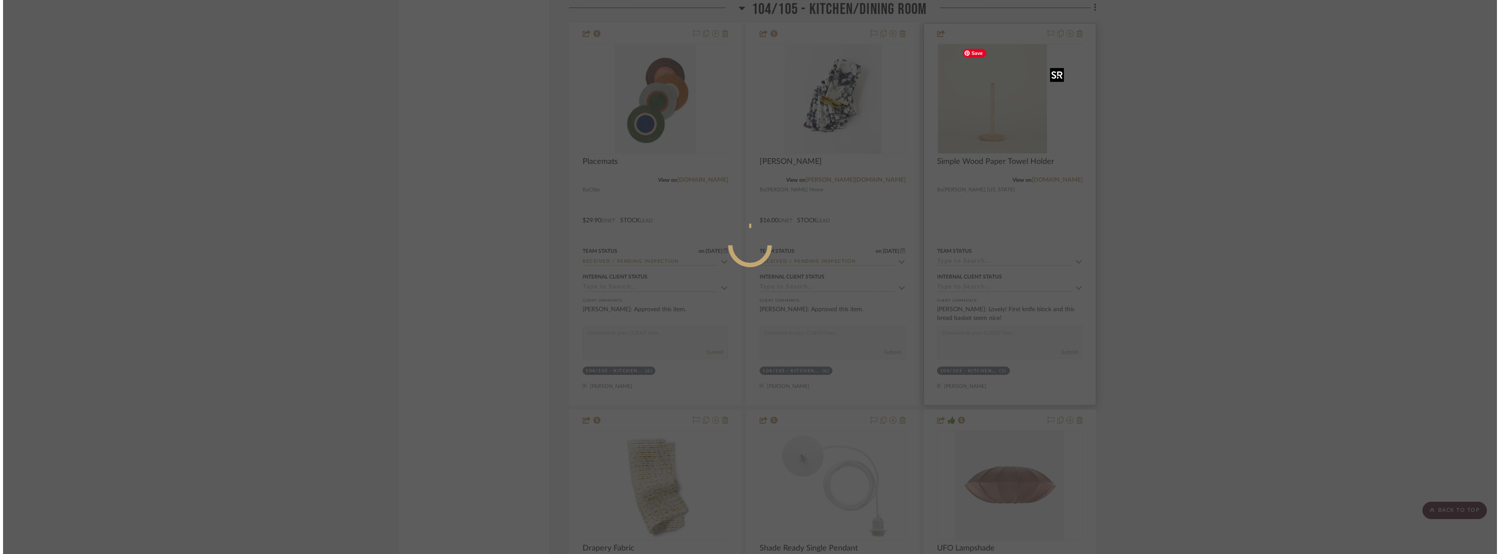
scroll to position [0, 0]
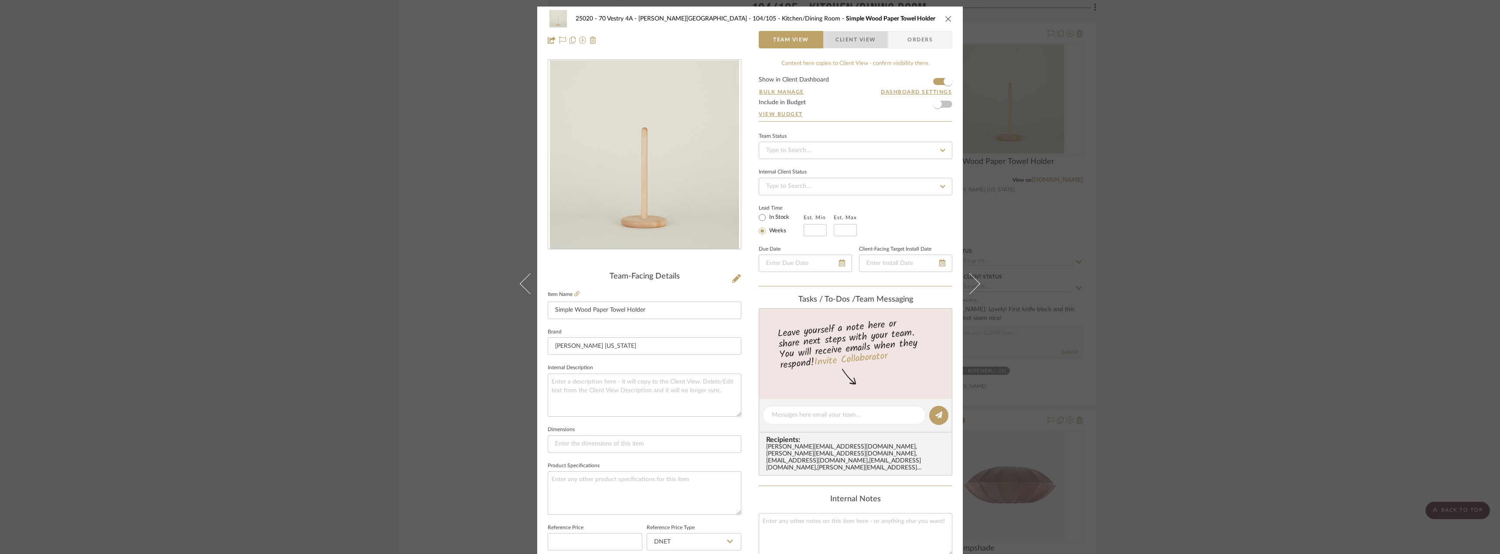
click at [869, 32] on span "Client View" at bounding box center [855, 39] width 40 height 17
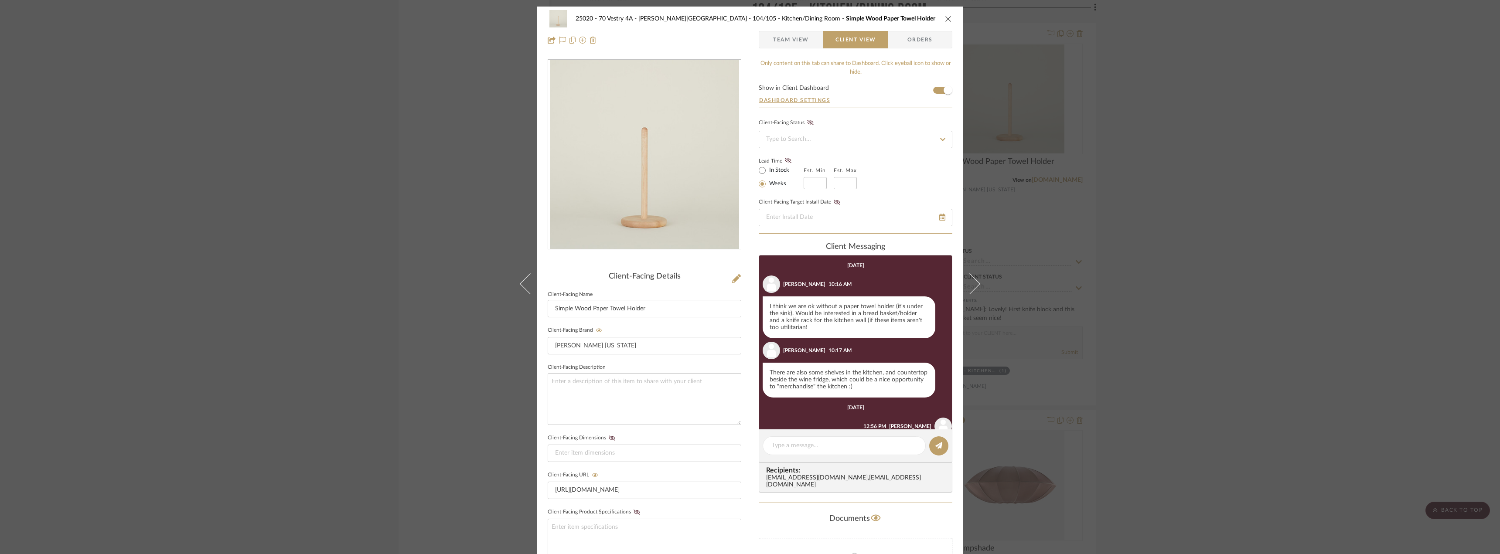
click at [1264, 234] on div "25020 - 70 Vestry 4A - Grant-Stanleigh 104/105 - Kitchen/Dining Room Simple Woo…" at bounding box center [750, 277] width 1500 height 554
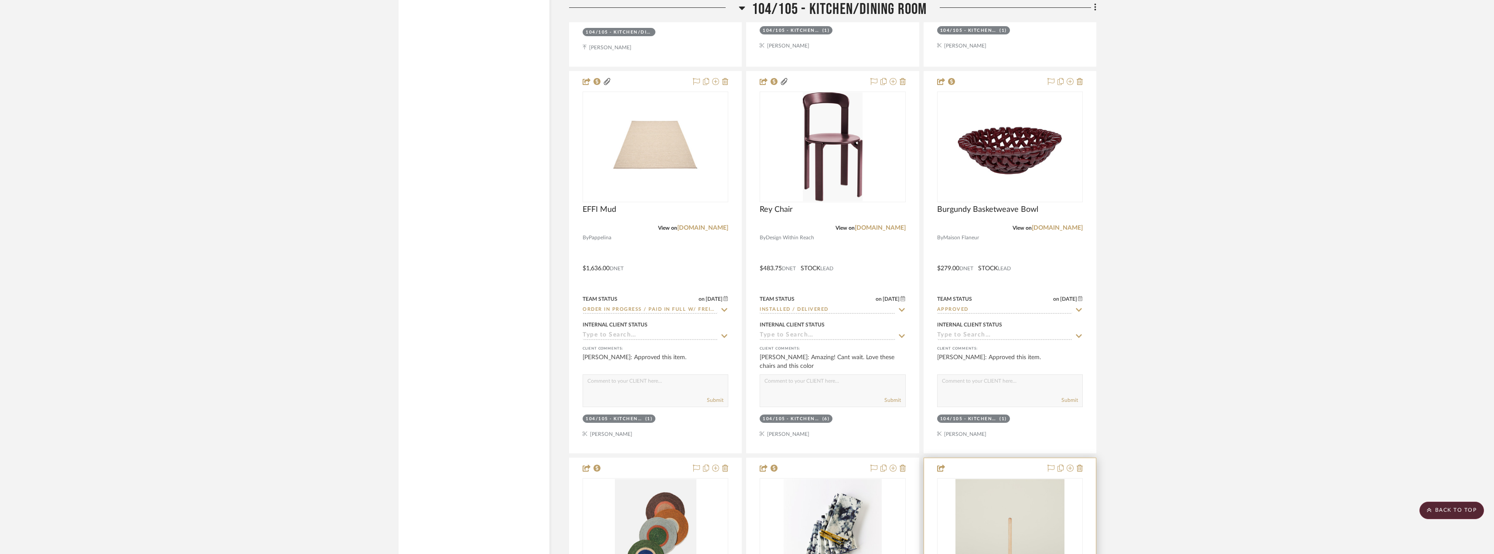
scroll to position [5276, 0]
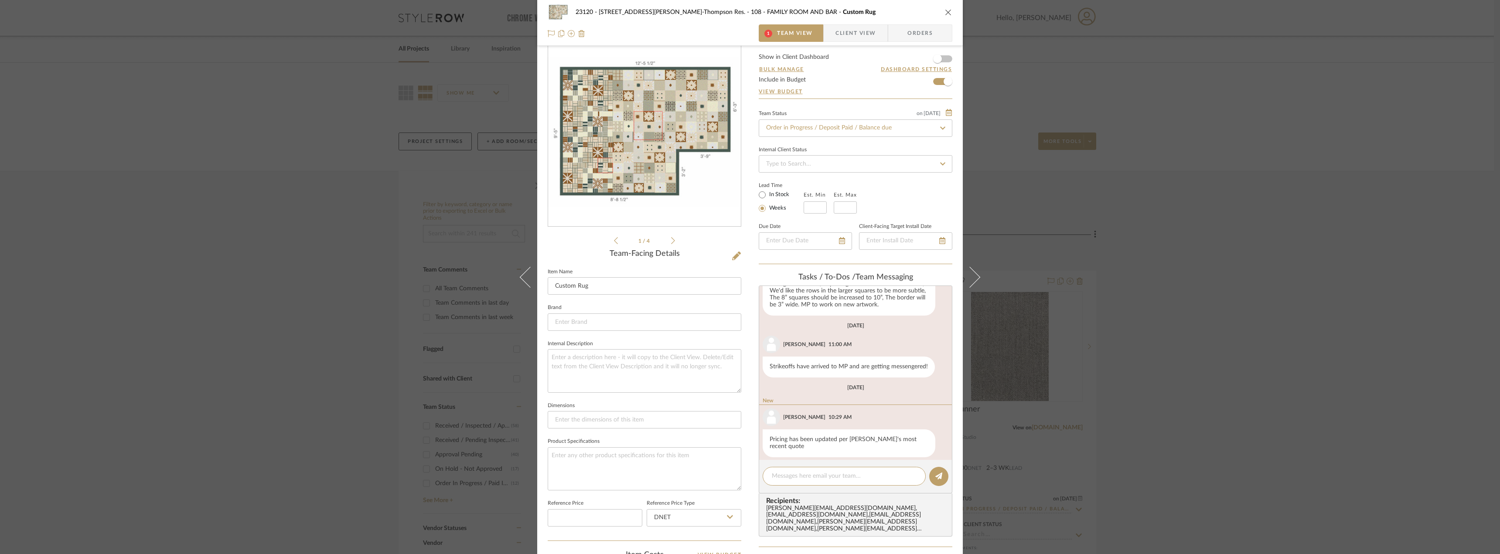
scroll to position [205, 0]
click at [794, 472] on textarea at bounding box center [844, 476] width 145 height 9
type textarea "t"
